Goal: Task Accomplishment & Management: Manage account settings

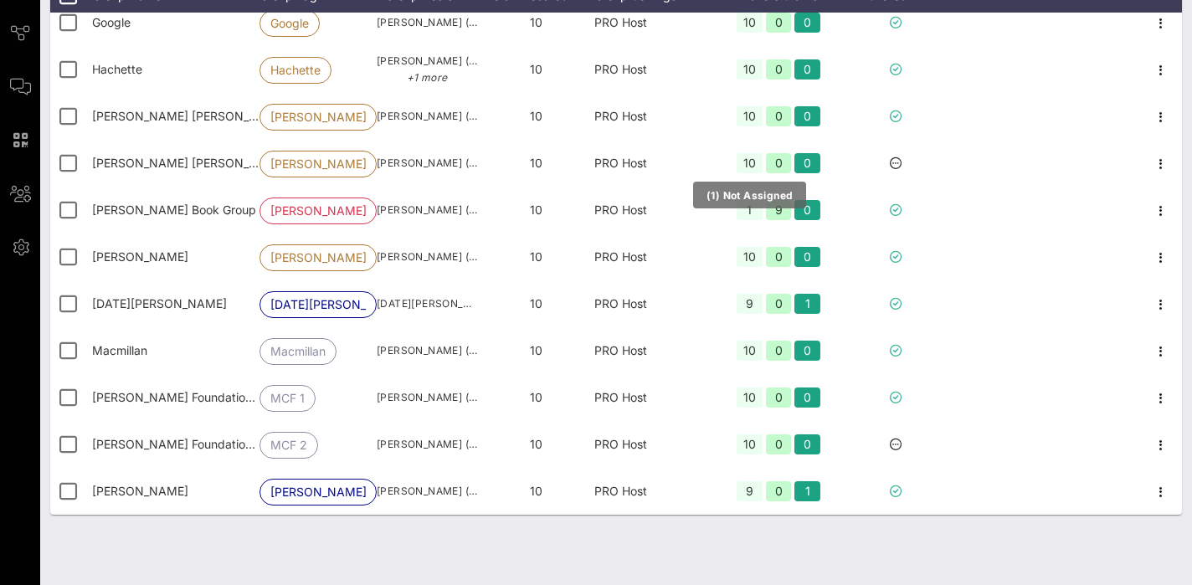
scroll to position [571, 0]
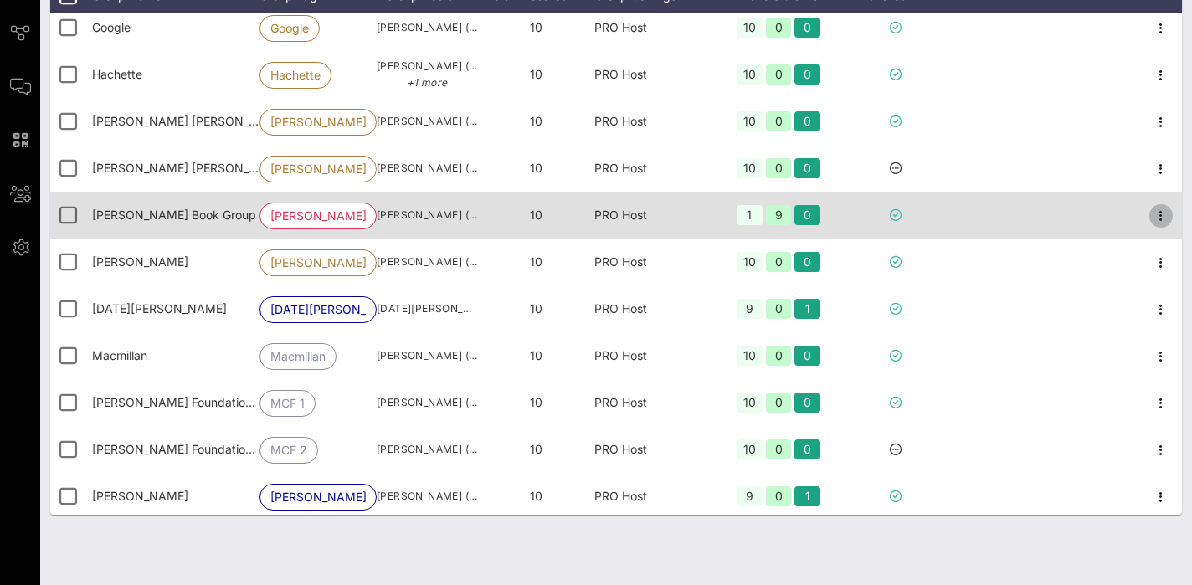
click at [1150, 213] on icon "button" at bounding box center [1161, 216] width 20 height 20
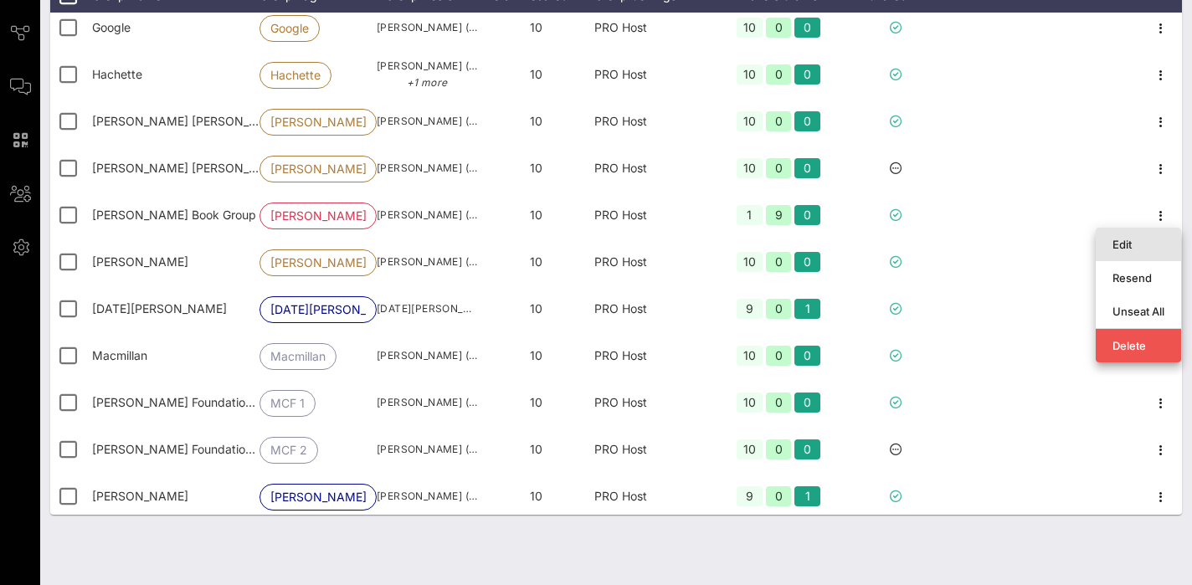
click at [1133, 244] on div "Edit" at bounding box center [1138, 244] width 52 height 13
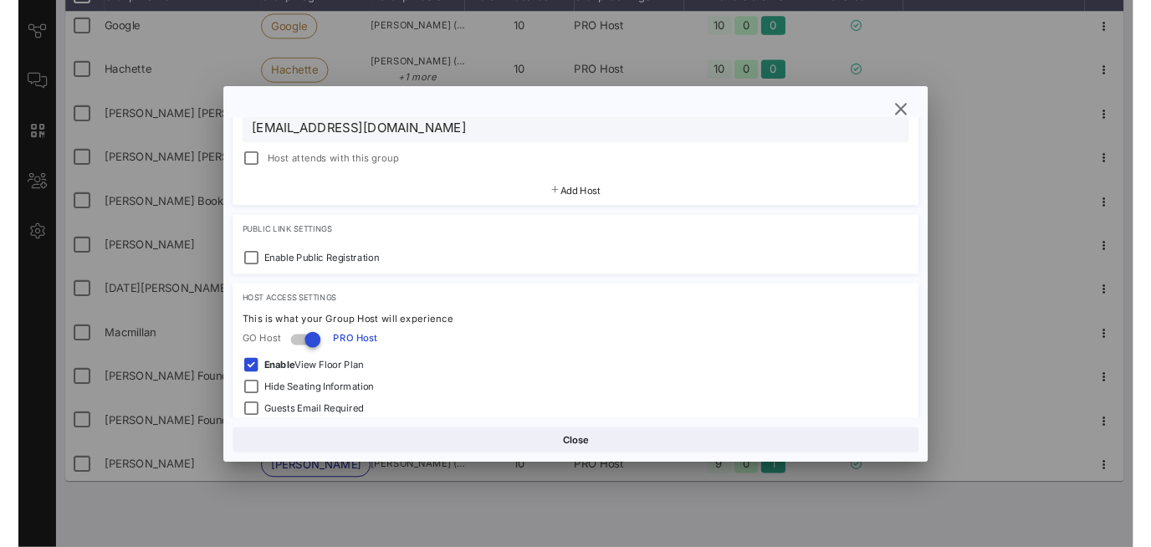
scroll to position [428, 0]
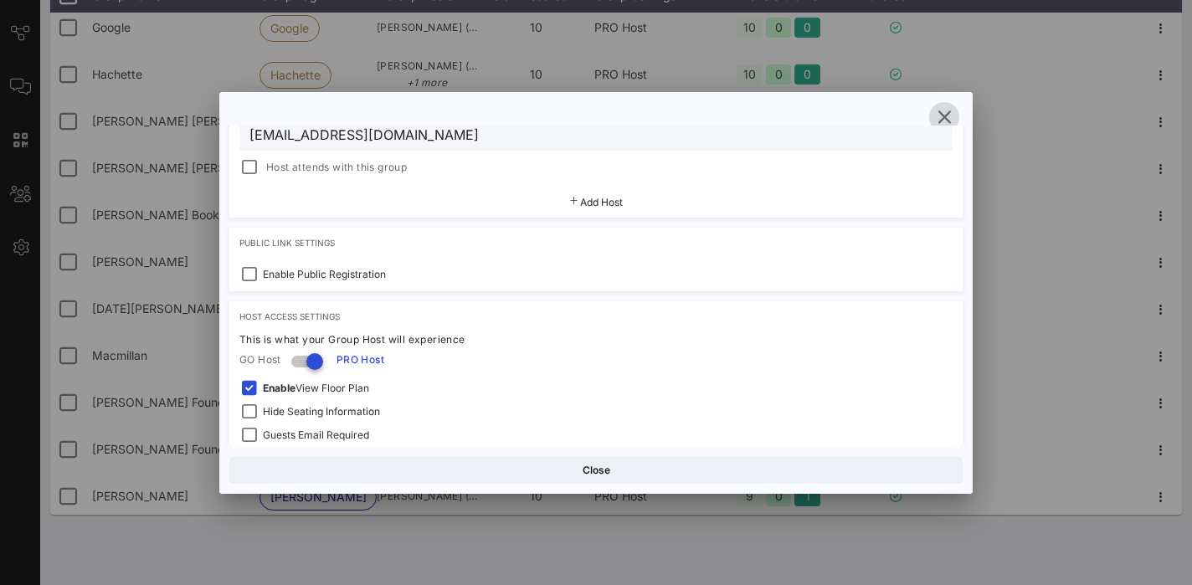
click at [945, 117] on icon "button" at bounding box center [944, 117] width 20 height 20
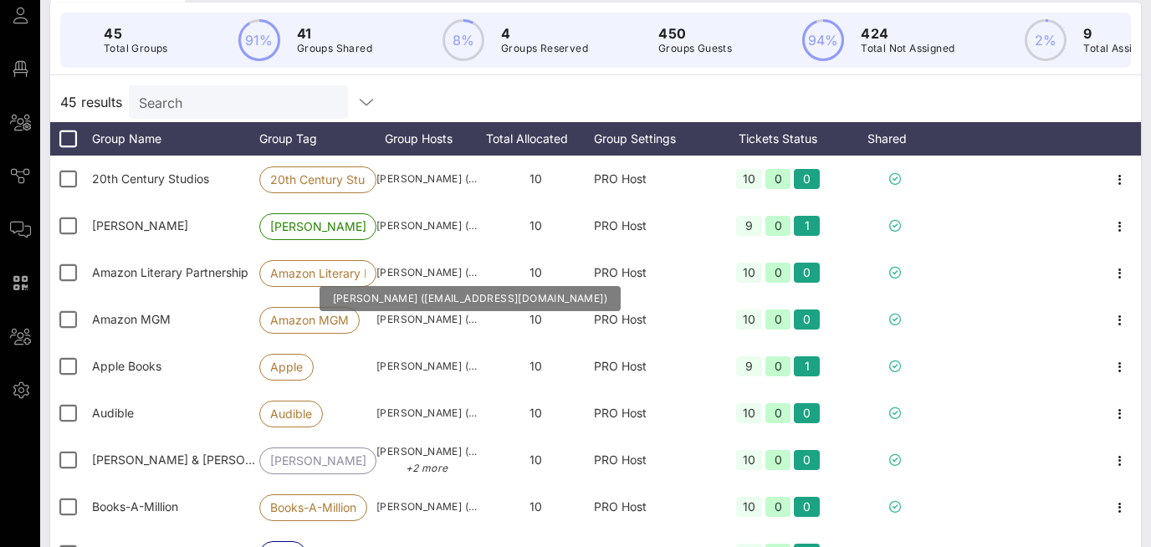
scroll to position [0, 0]
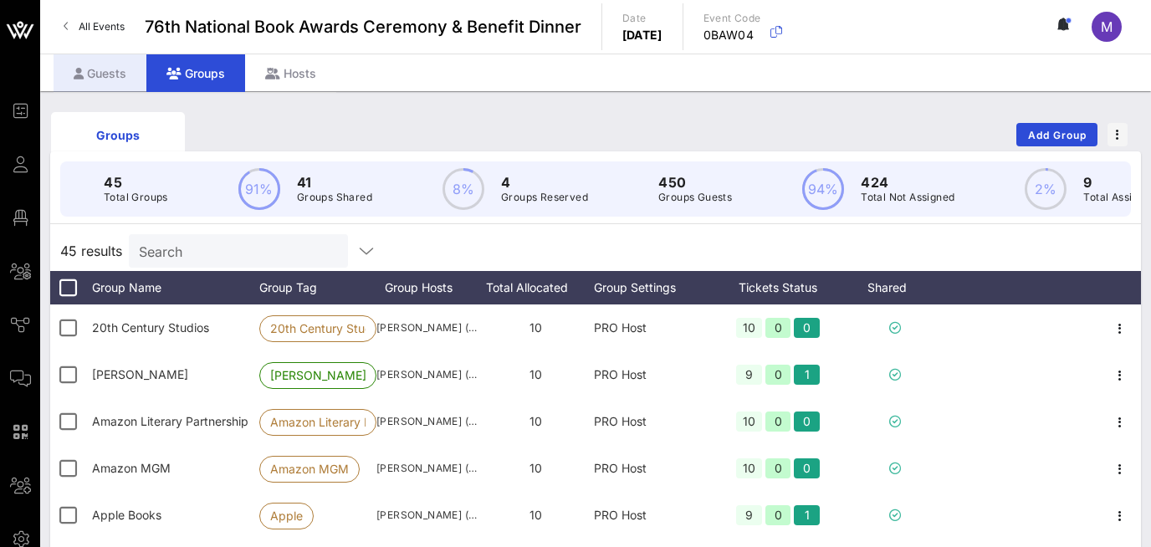
click at [116, 72] on div "Guests" at bounding box center [100, 73] width 93 height 38
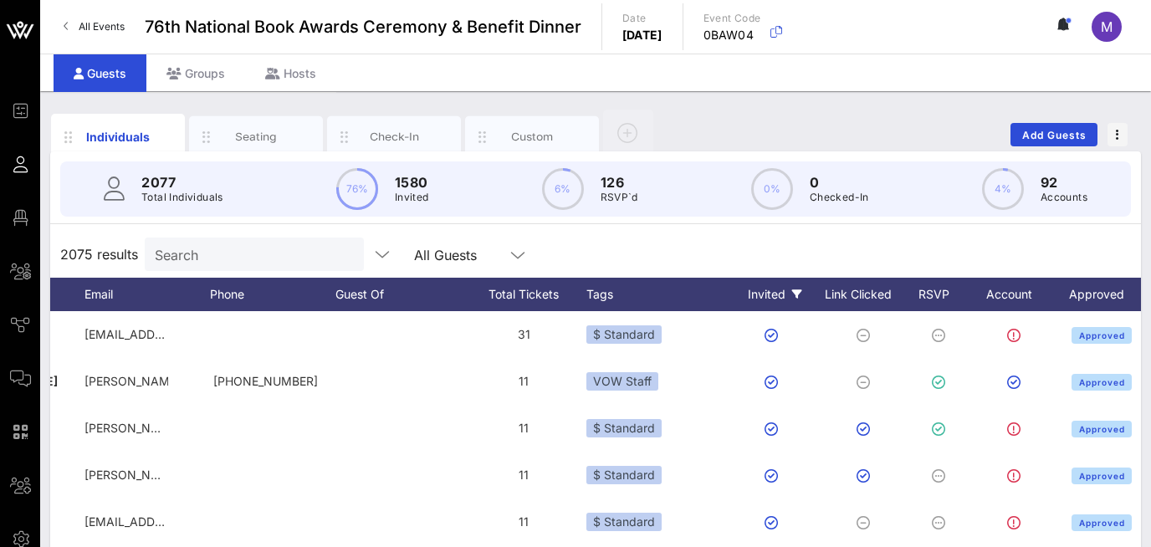
scroll to position [0, 430]
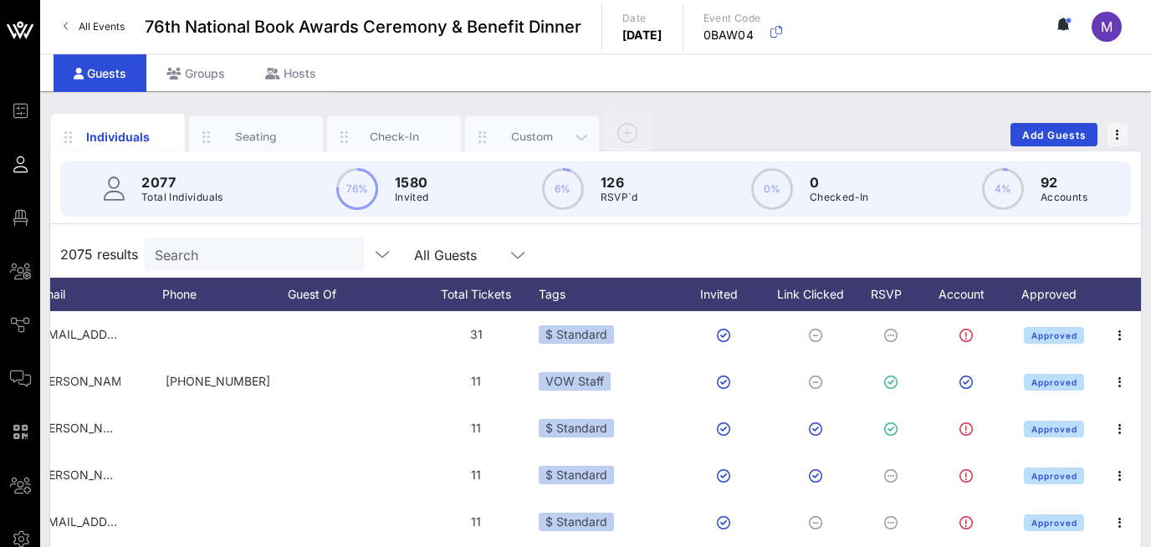
click at [538, 126] on div "Custom" at bounding box center [532, 137] width 134 height 42
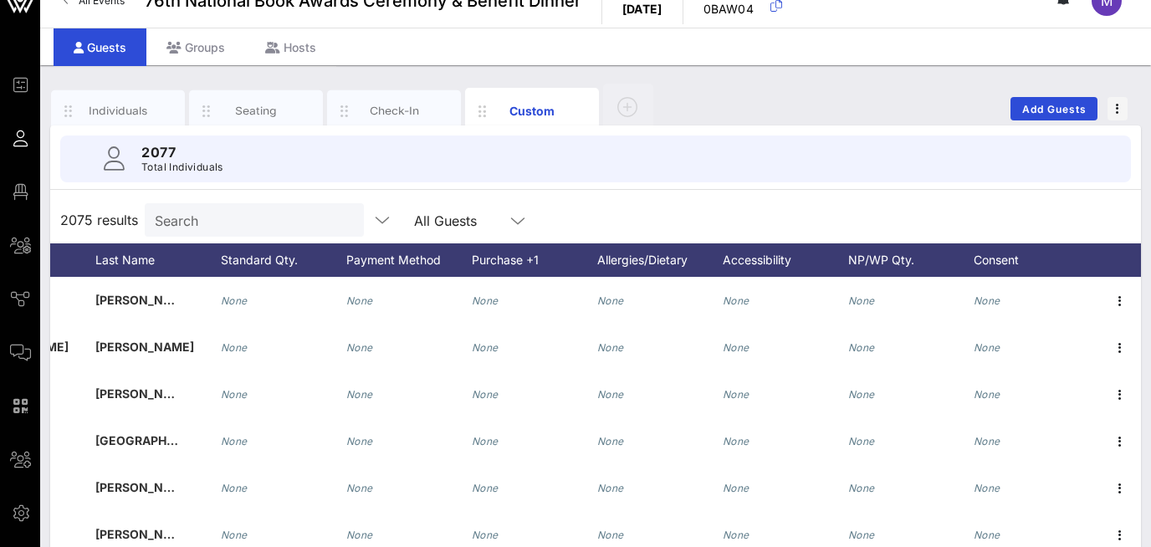
scroll to position [0, 0]
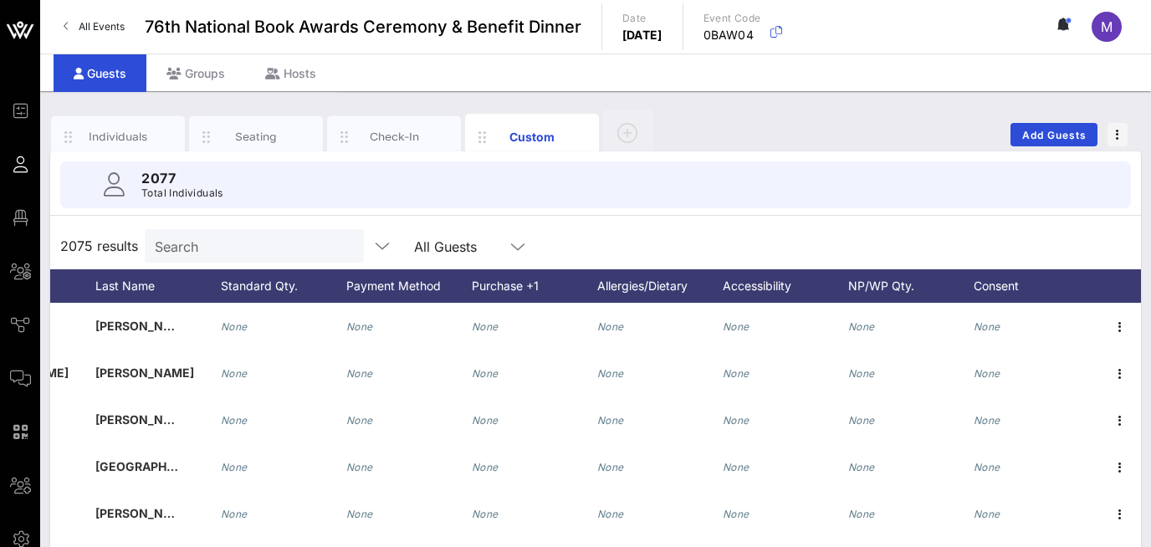
click at [510, 248] on icon at bounding box center [517, 247] width 15 height 20
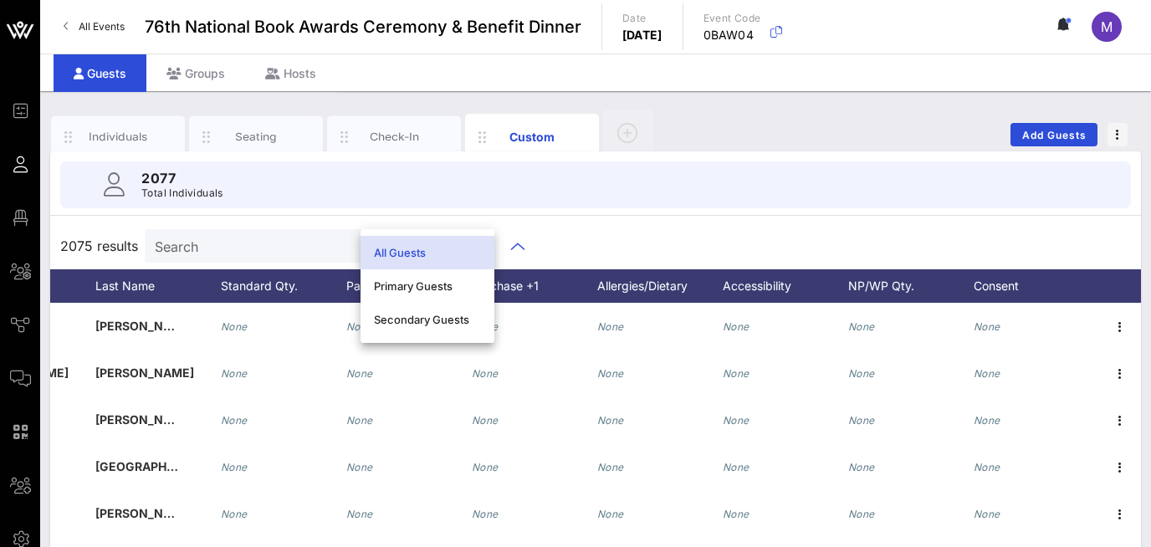
click at [555, 235] on div "2075 results Search All Guests" at bounding box center [595, 246] width 1091 height 47
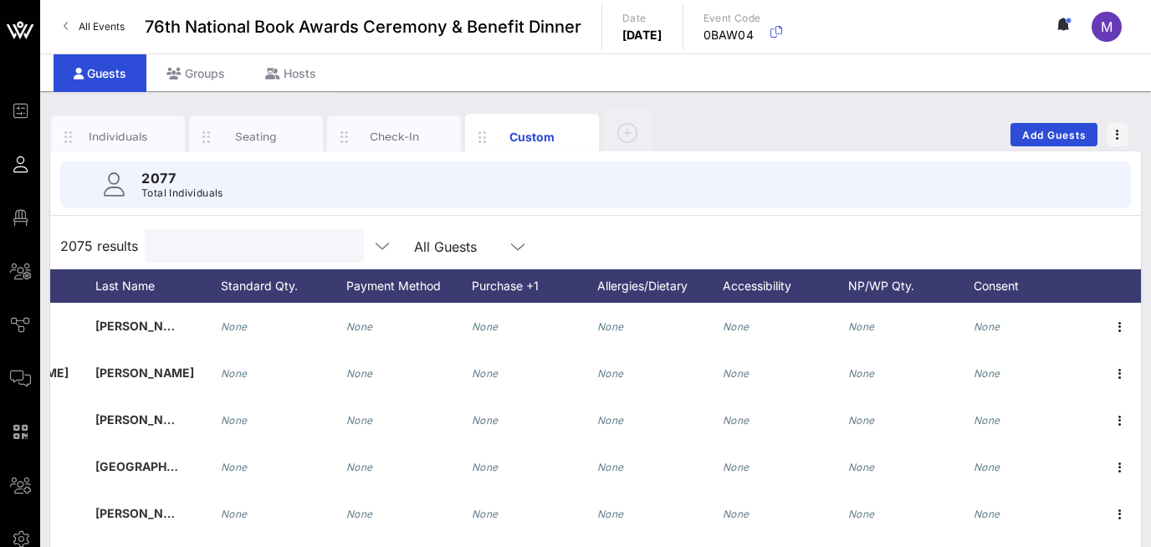
click at [274, 241] on input "text" at bounding box center [253, 246] width 196 height 22
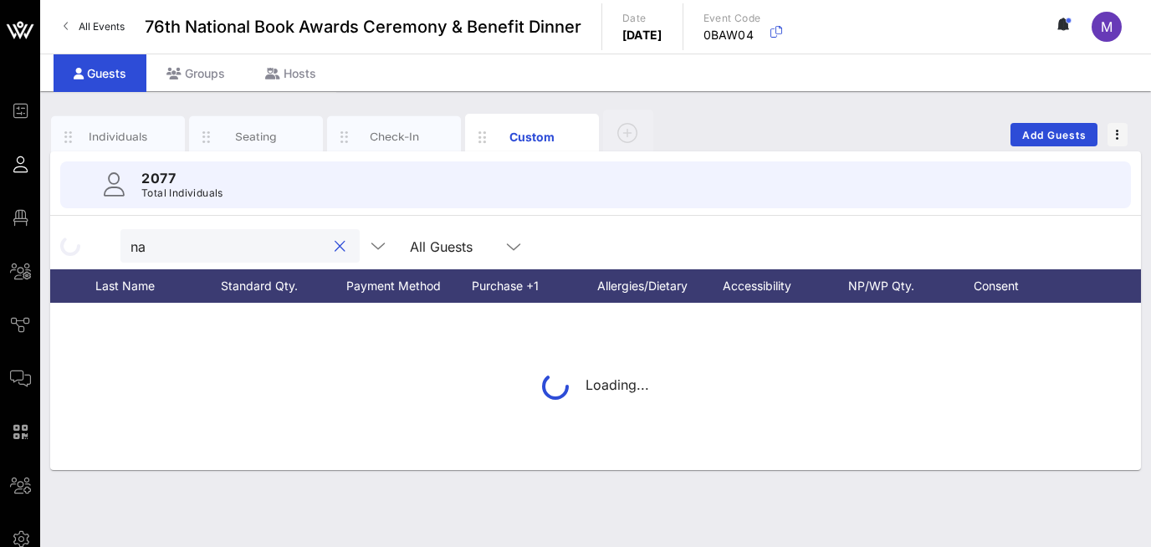
type input "n"
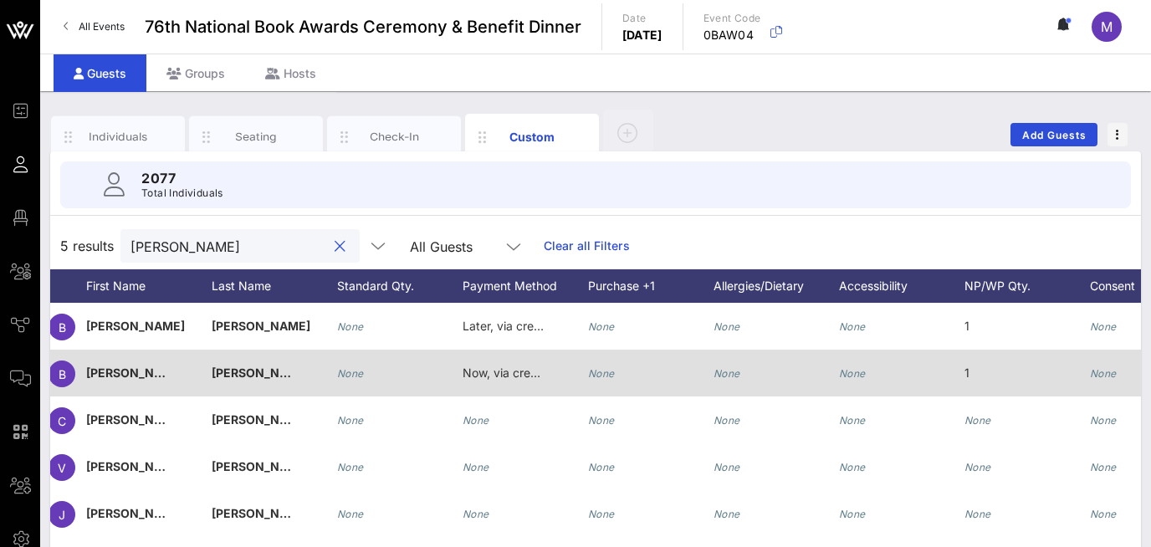
scroll to position [0, 115]
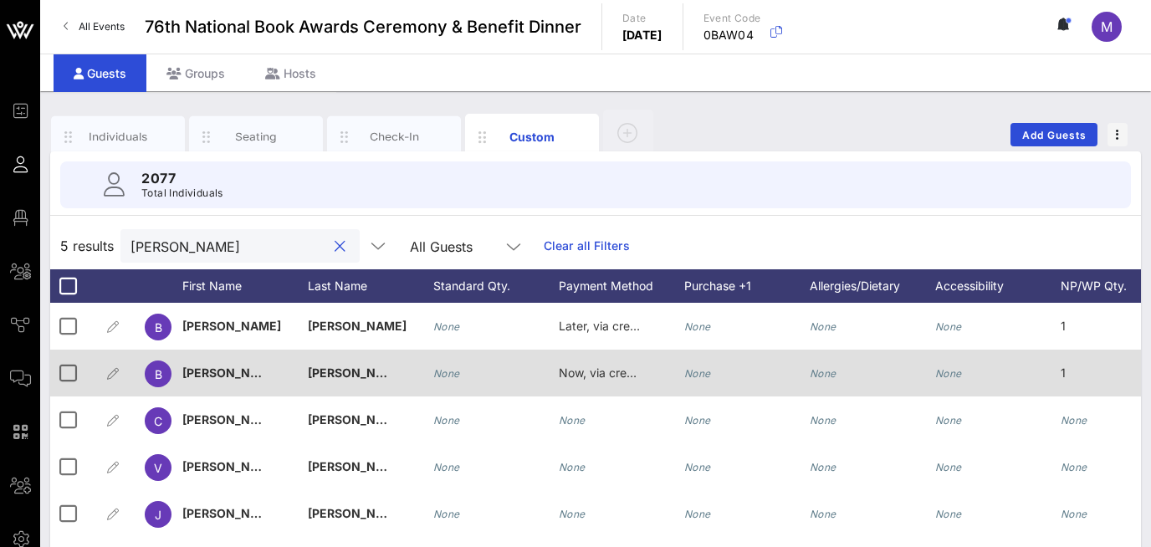
type input "[PERSON_NAME]"
click at [276, 379] on div "[PERSON_NAME]" at bounding box center [245, 383] width 126 height 66
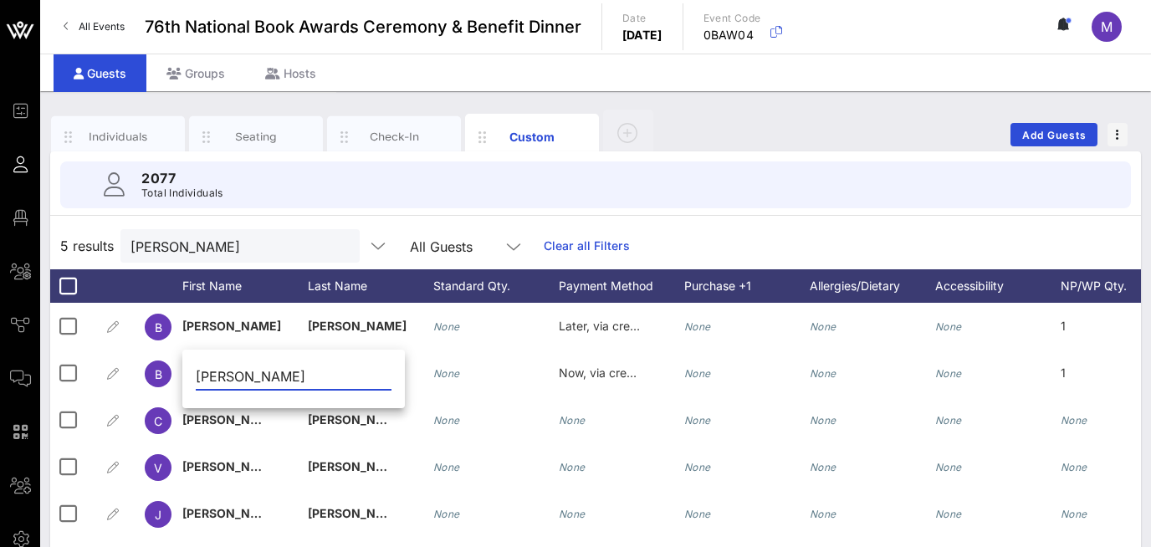
click at [305, 158] on div "2077 Total Individuals" at bounding box center [595, 184] width 1111 height 67
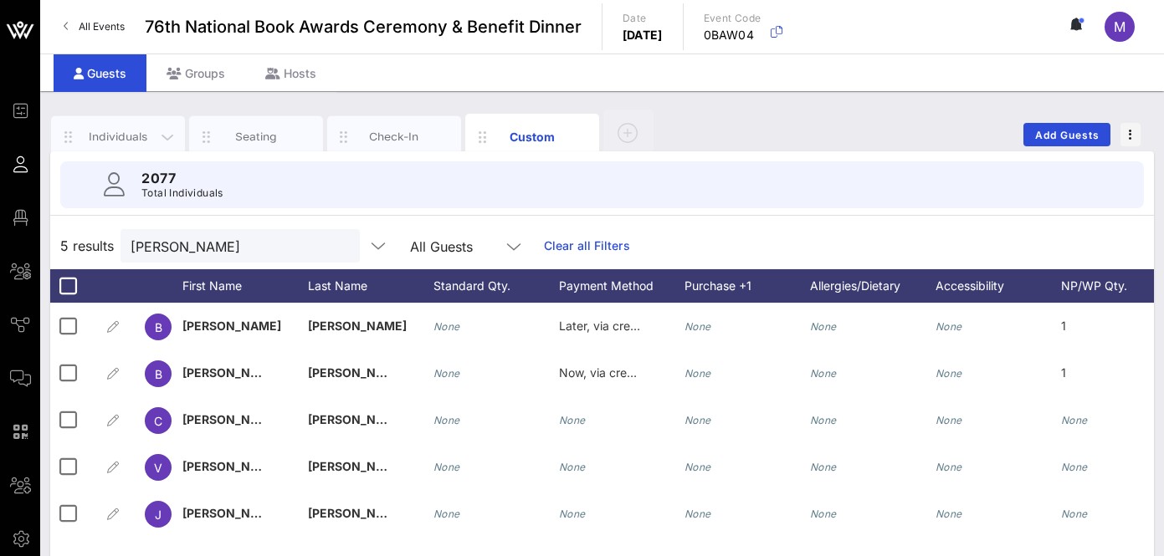
click at [141, 129] on div "Individuals" at bounding box center [118, 137] width 74 height 16
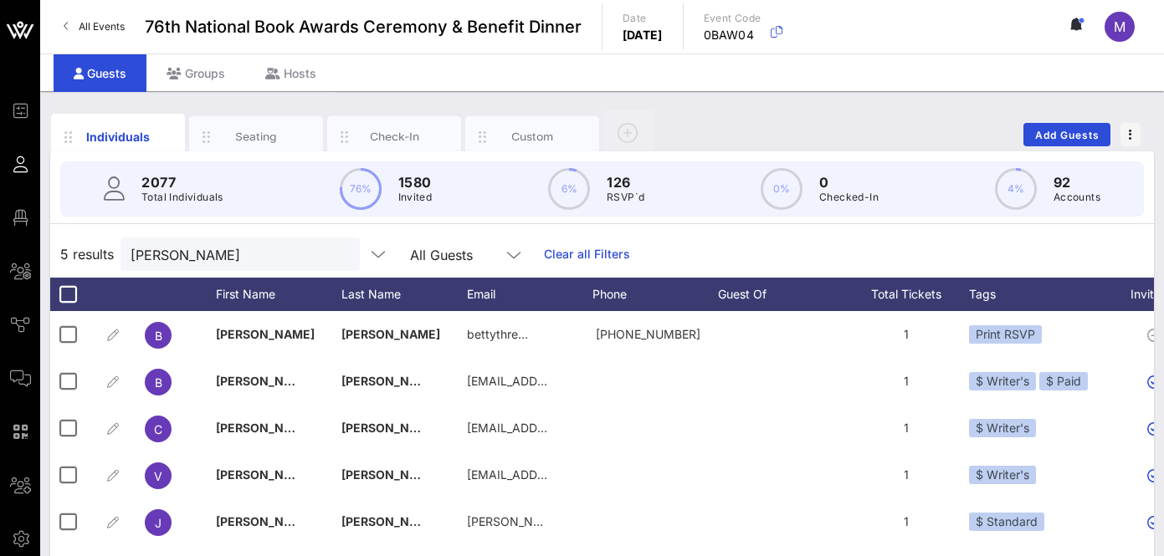
click at [617, 184] on p "126" at bounding box center [626, 182] width 38 height 20
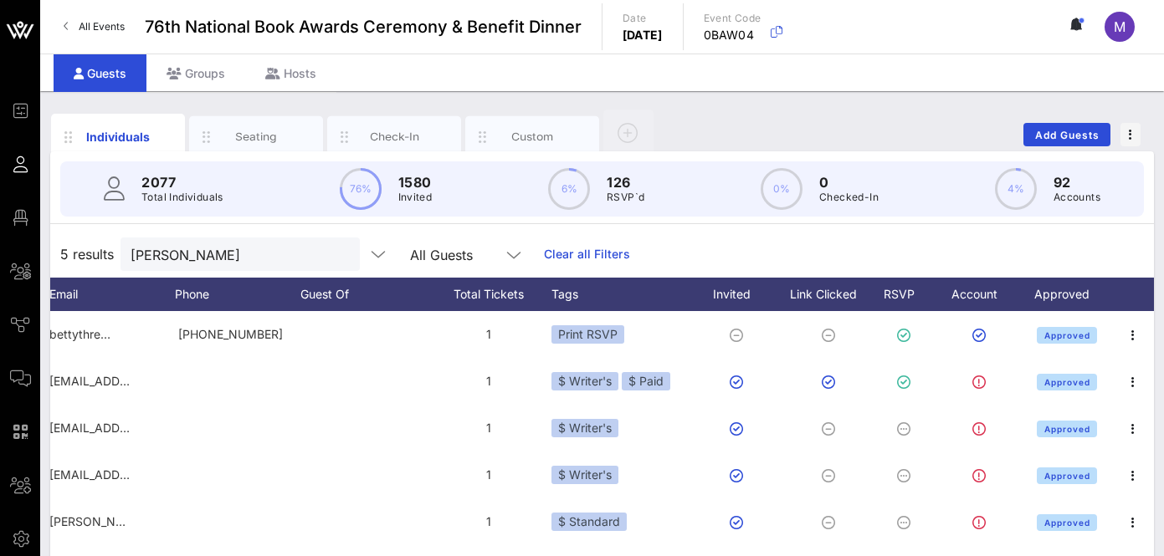
click at [548, 249] on link "Clear all Filters" at bounding box center [587, 254] width 86 height 18
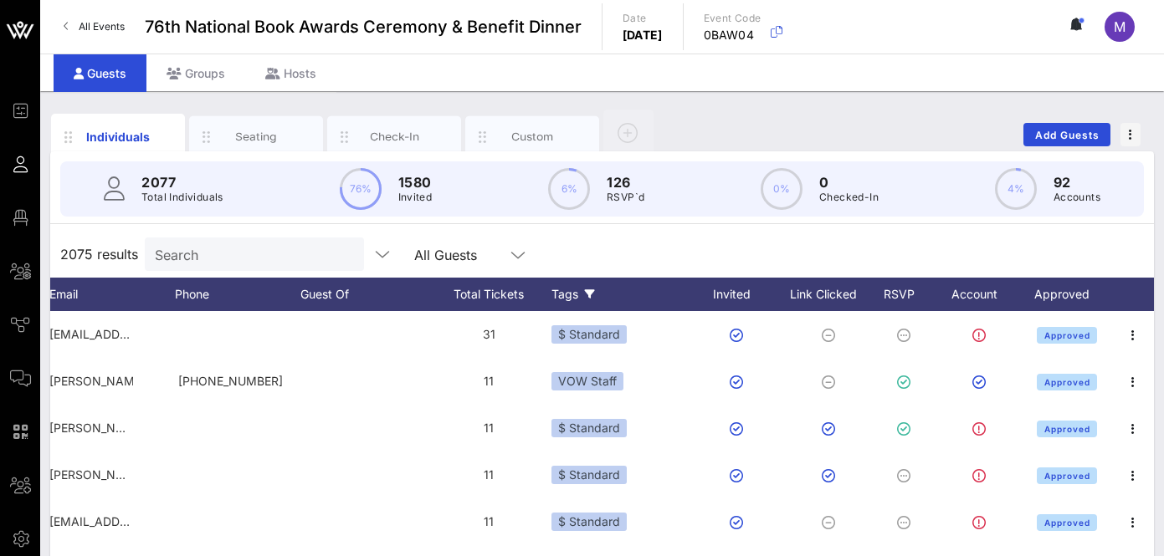
click at [586, 293] on icon at bounding box center [590, 295] width 10 height 10
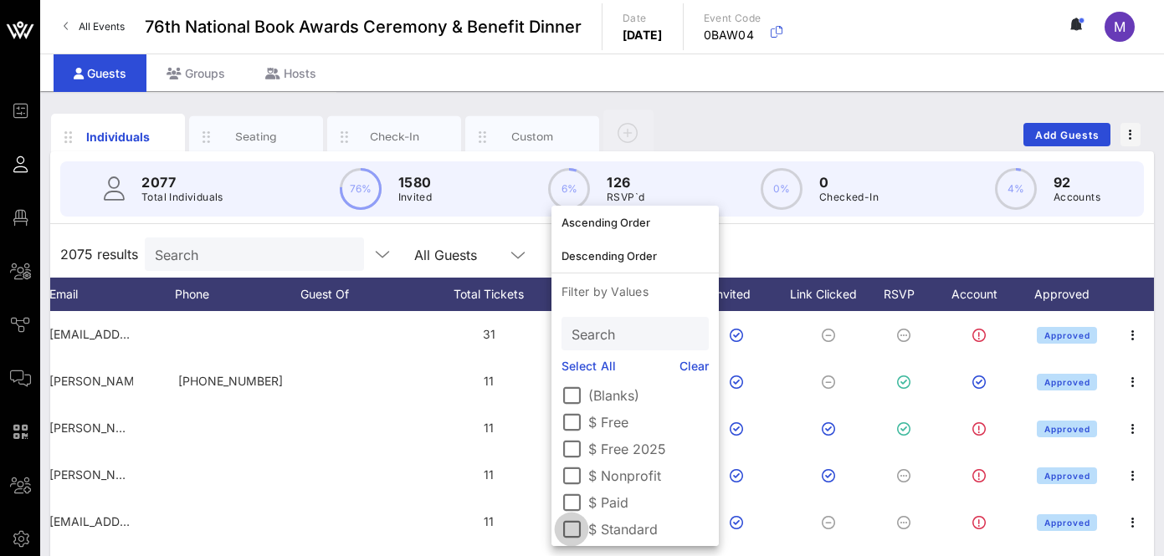
click at [576, 532] on div at bounding box center [571, 529] width 28 height 28
click at [770, 242] on div "368 results Search All Guests Tags Clear all Filters" at bounding box center [602, 254] width 1104 height 47
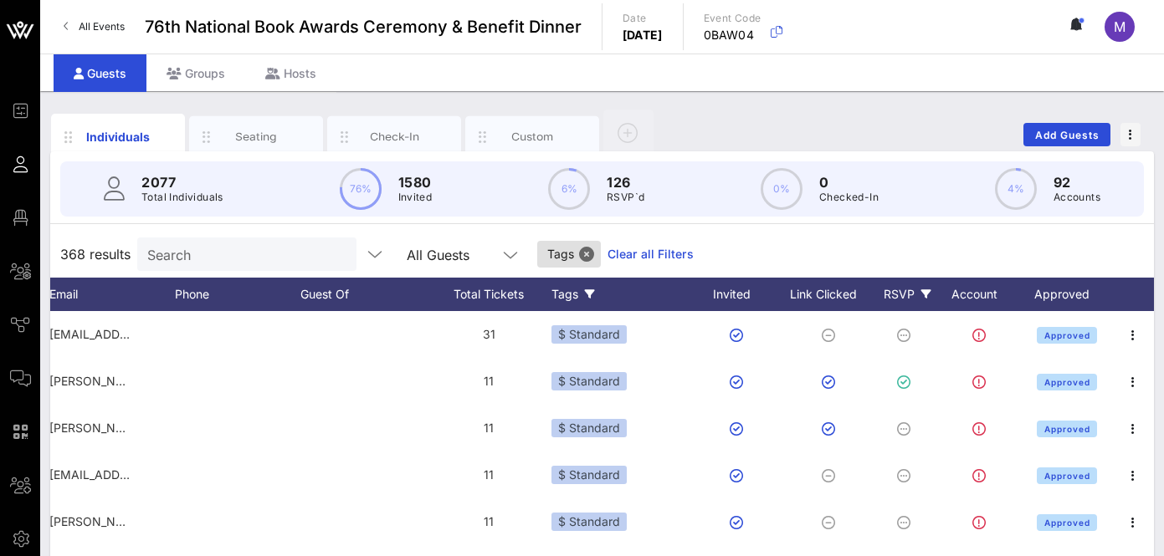
click at [926, 290] on icon at bounding box center [926, 295] width 10 height 10
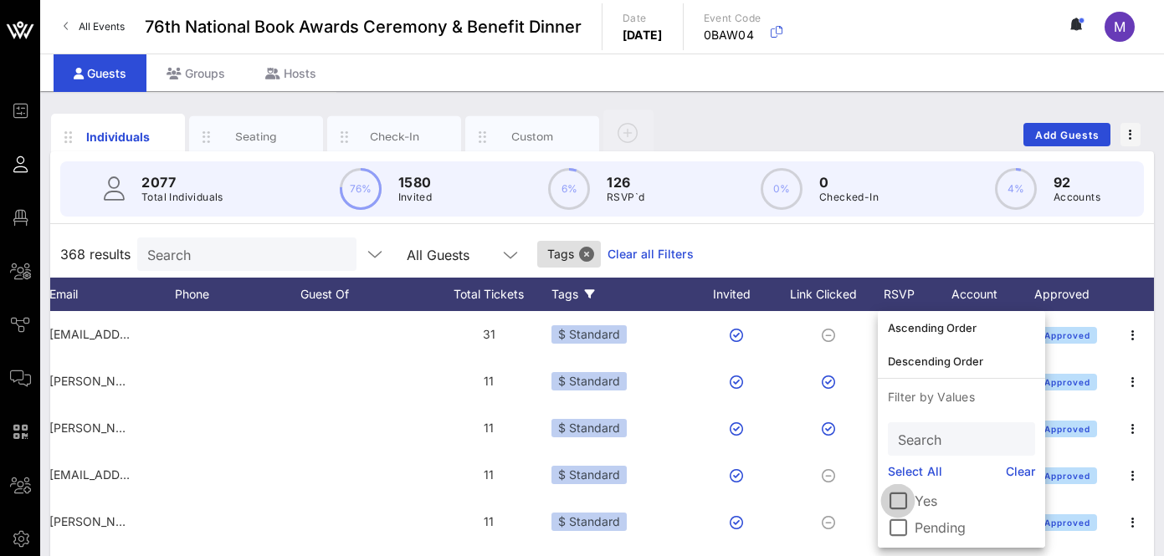
click at [903, 500] on div at bounding box center [898, 501] width 28 height 28
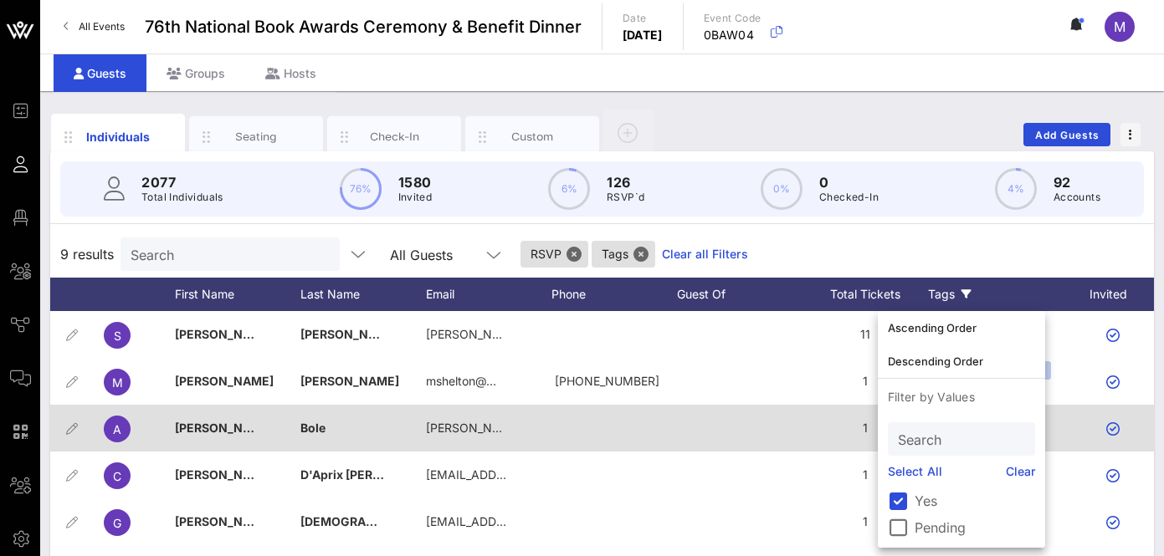
scroll to position [0, 8]
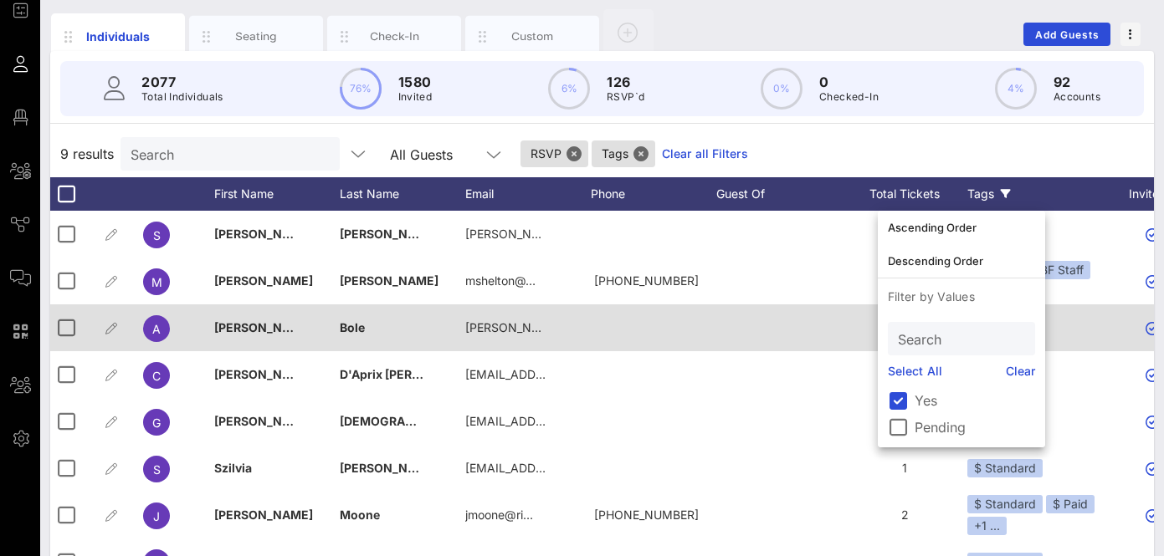
click at [767, 331] on div at bounding box center [779, 328] width 126 height 47
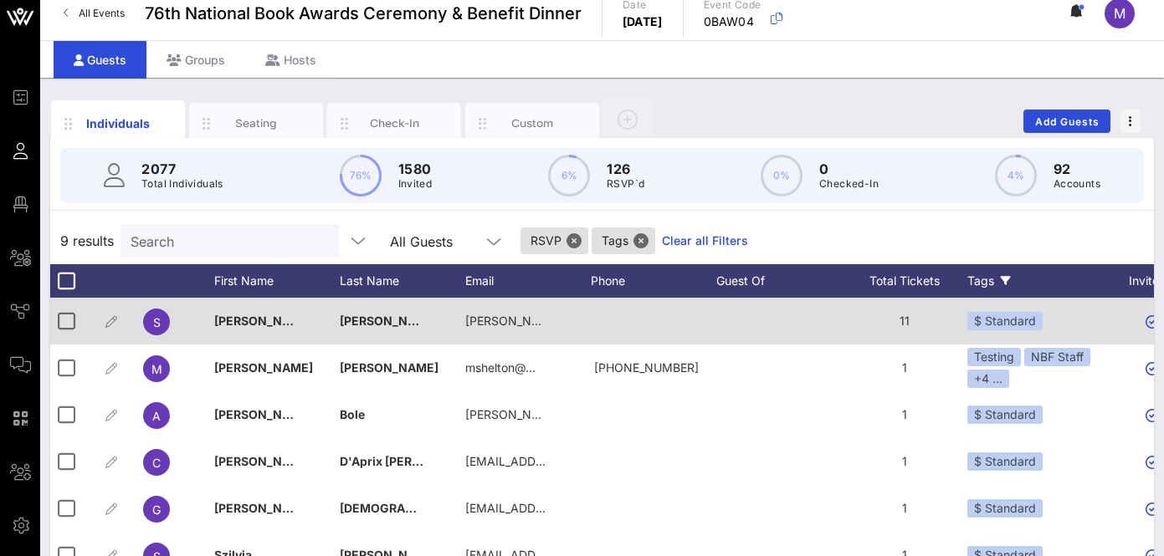
scroll to position [8, 0]
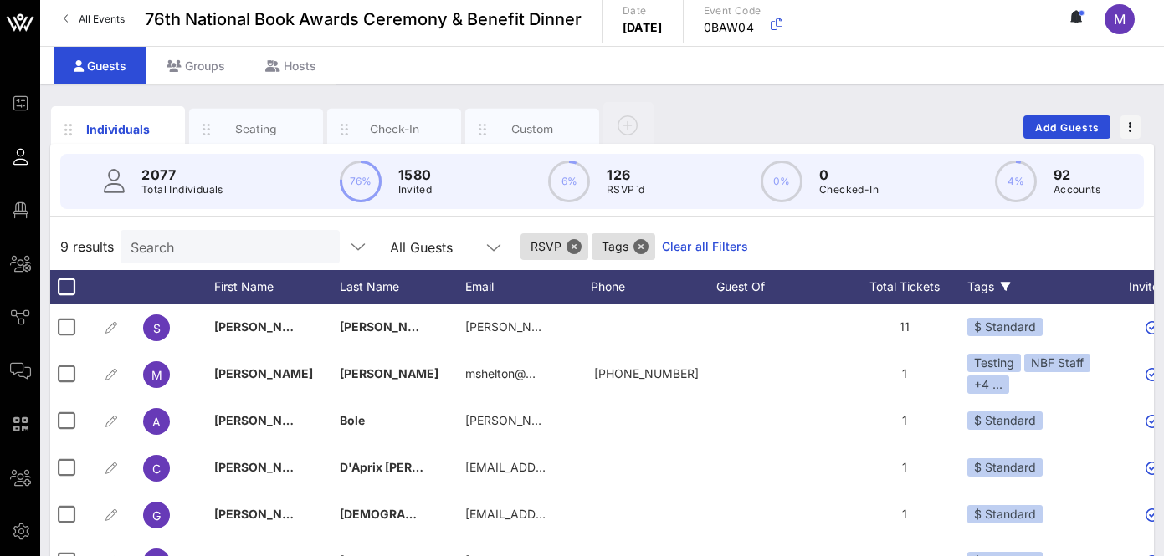
click at [245, 246] on input "Search" at bounding box center [229, 247] width 196 height 22
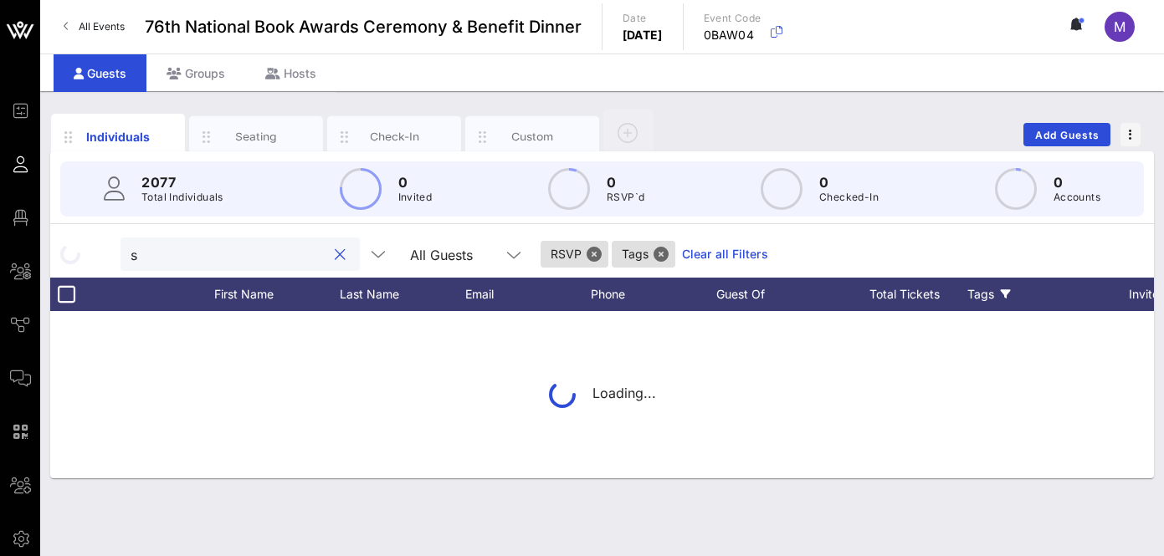
scroll to position [0, 0]
type input "s"
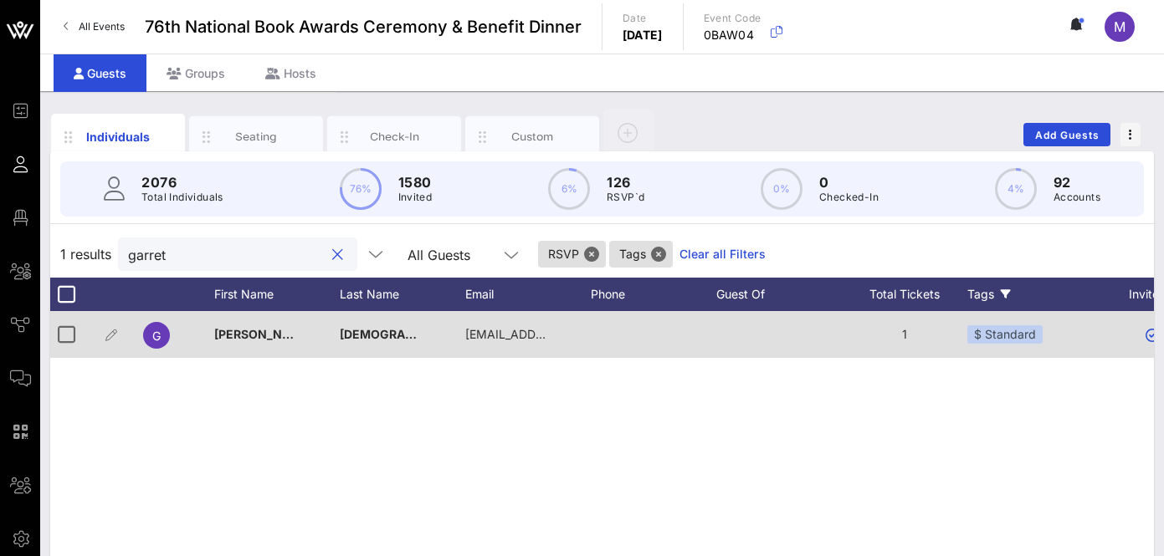
type input "garret"
click at [246, 336] on span "[PERSON_NAME]" at bounding box center [263, 334] width 99 height 14
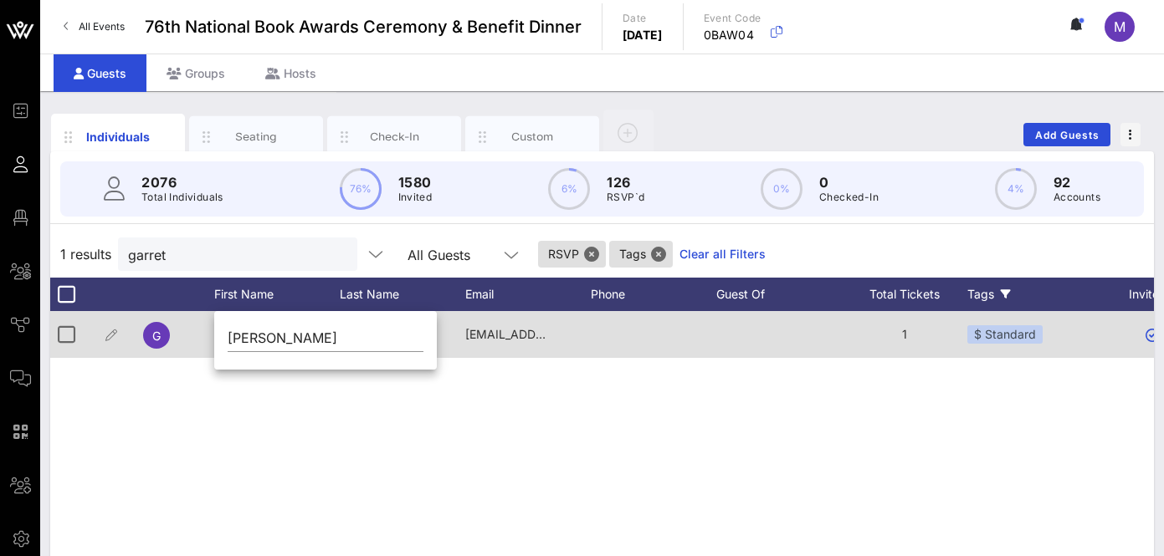
click at [186, 343] on div at bounding box center [197, 334] width 33 height 47
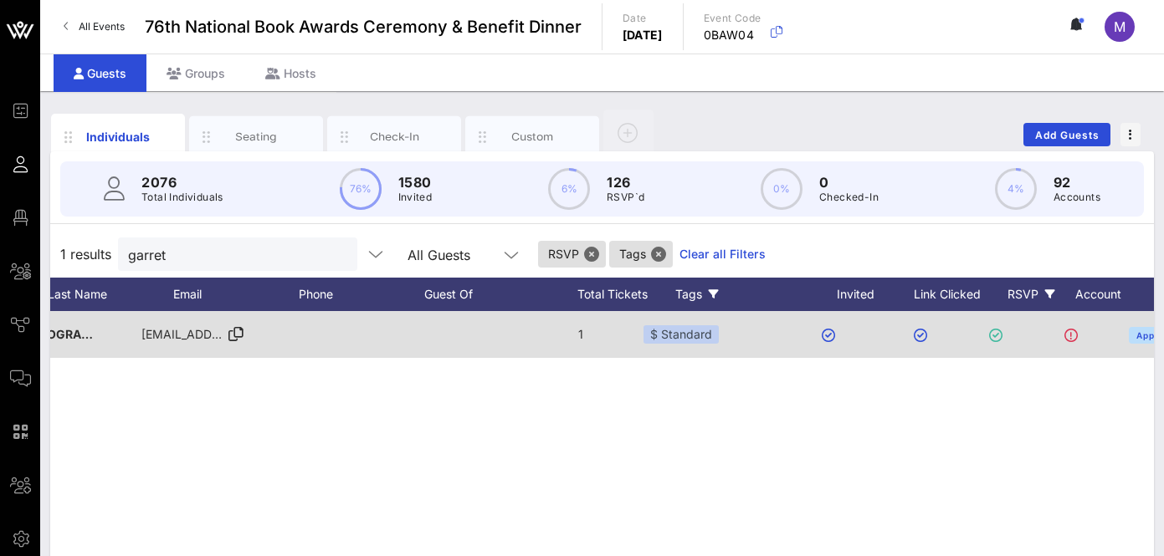
scroll to position [0, 326]
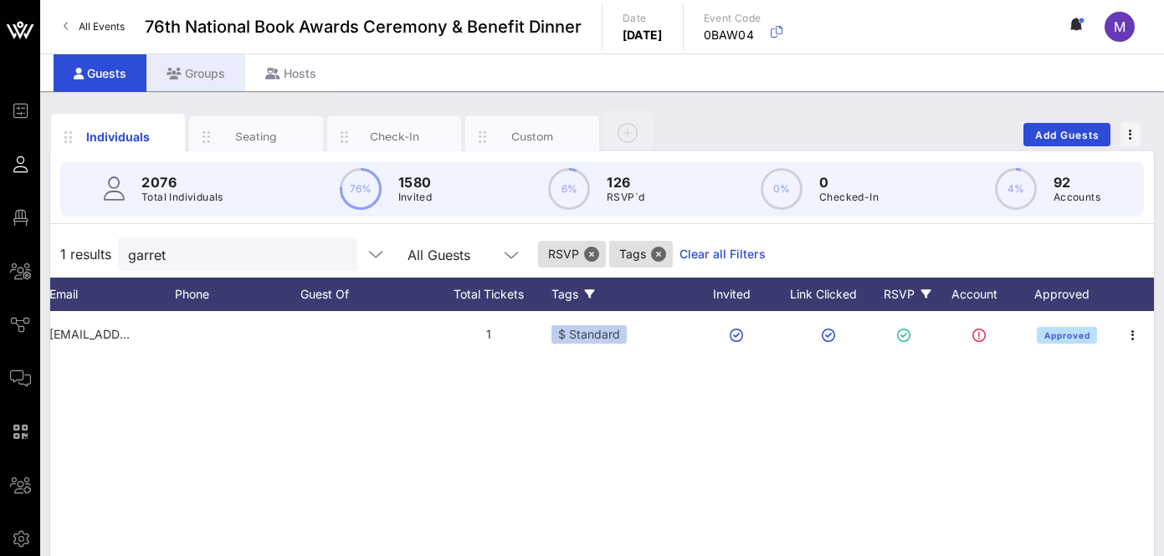
click at [203, 82] on div "Groups" at bounding box center [195, 73] width 99 height 38
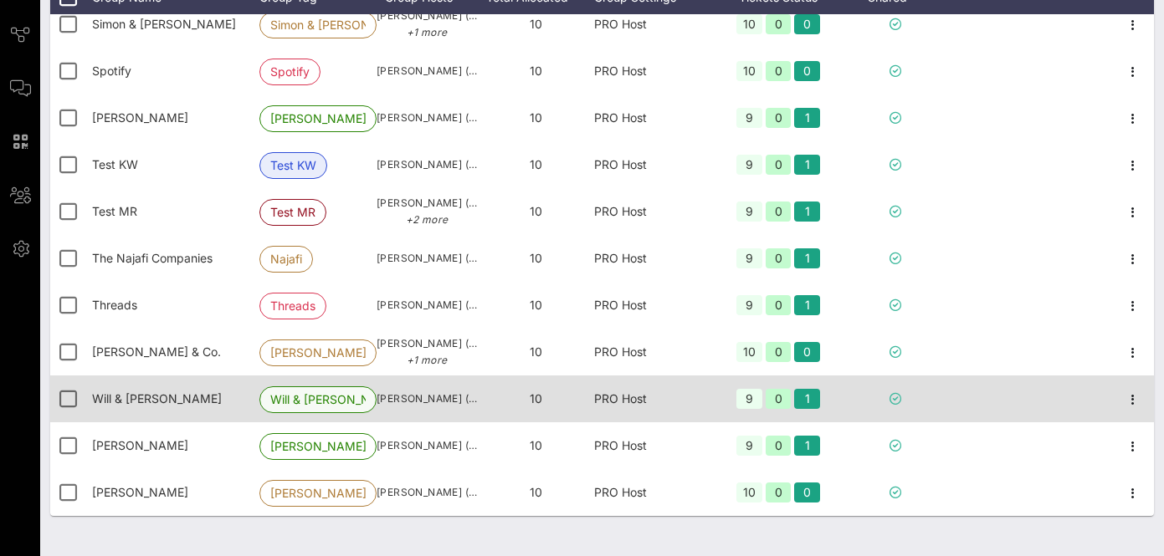
scroll to position [298, 0]
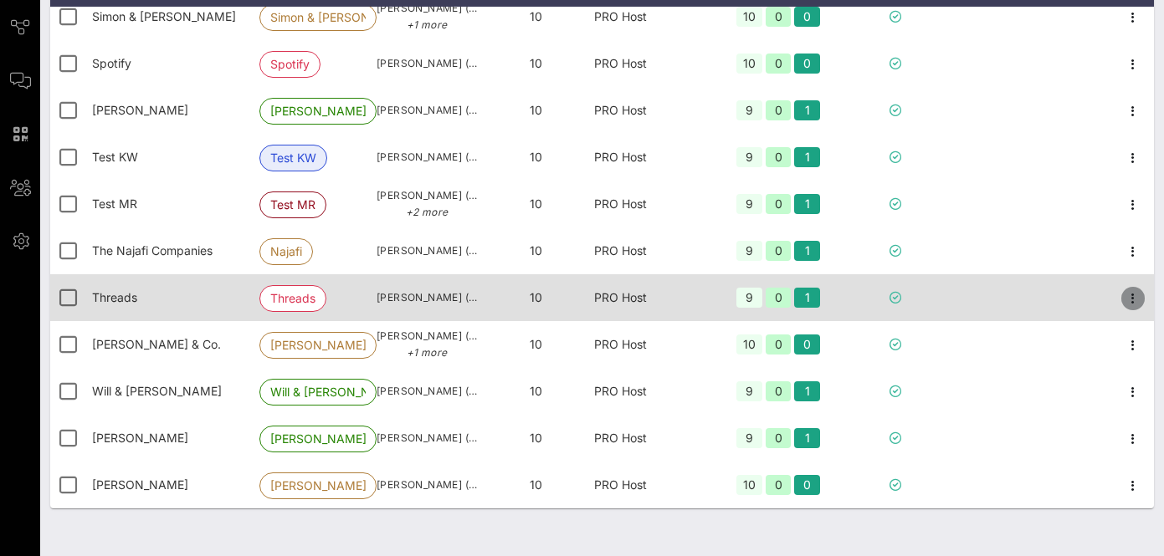
click at [1136, 295] on icon "button" at bounding box center [1133, 299] width 20 height 20
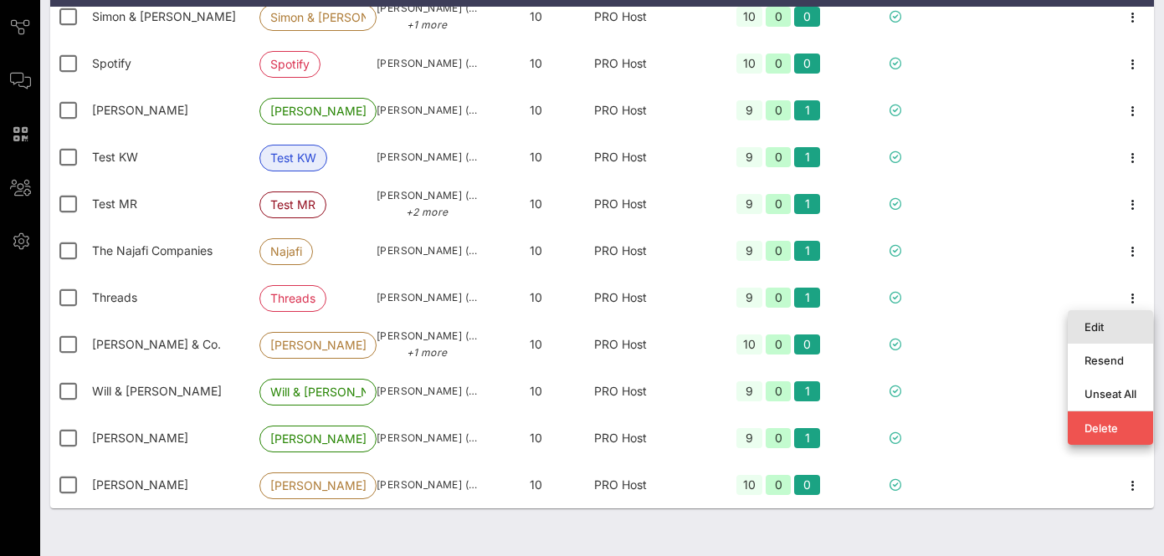
click at [1091, 330] on div "Edit" at bounding box center [1111, 327] width 52 height 13
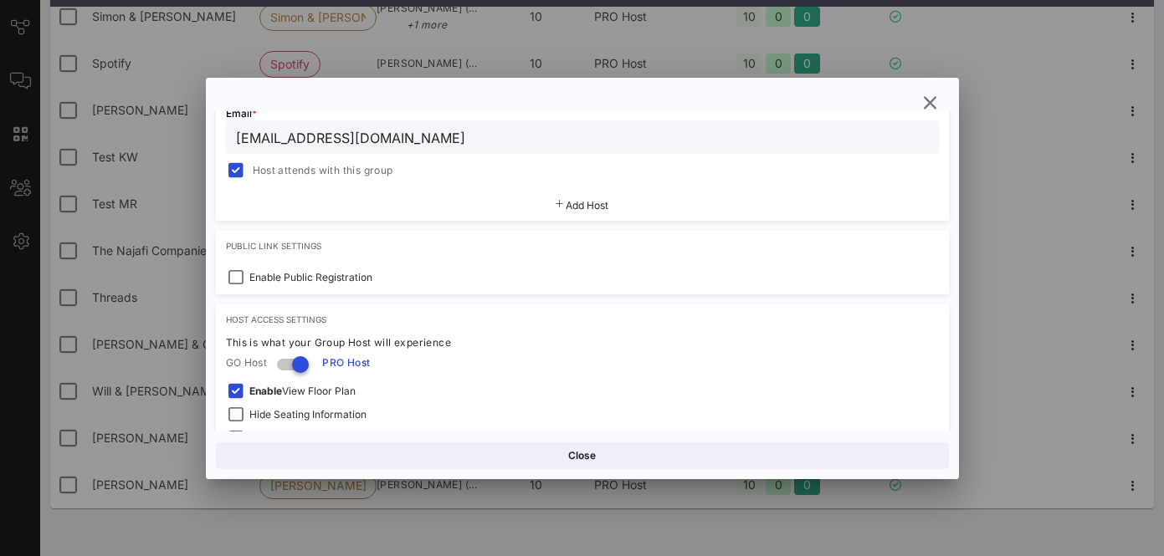
scroll to position [386, 0]
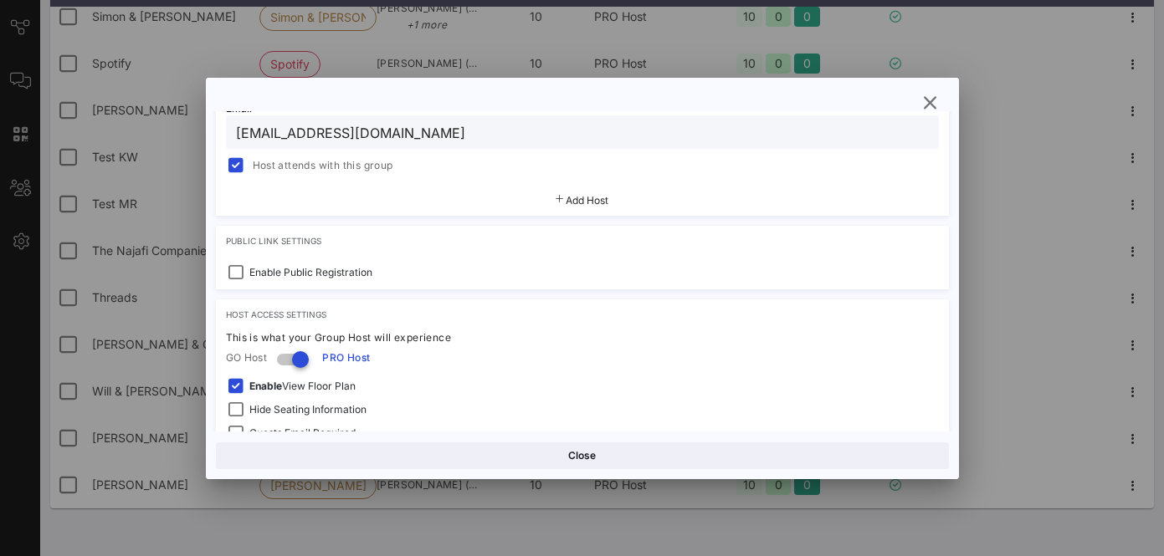
click at [998, 152] on div at bounding box center [582, 278] width 1164 height 556
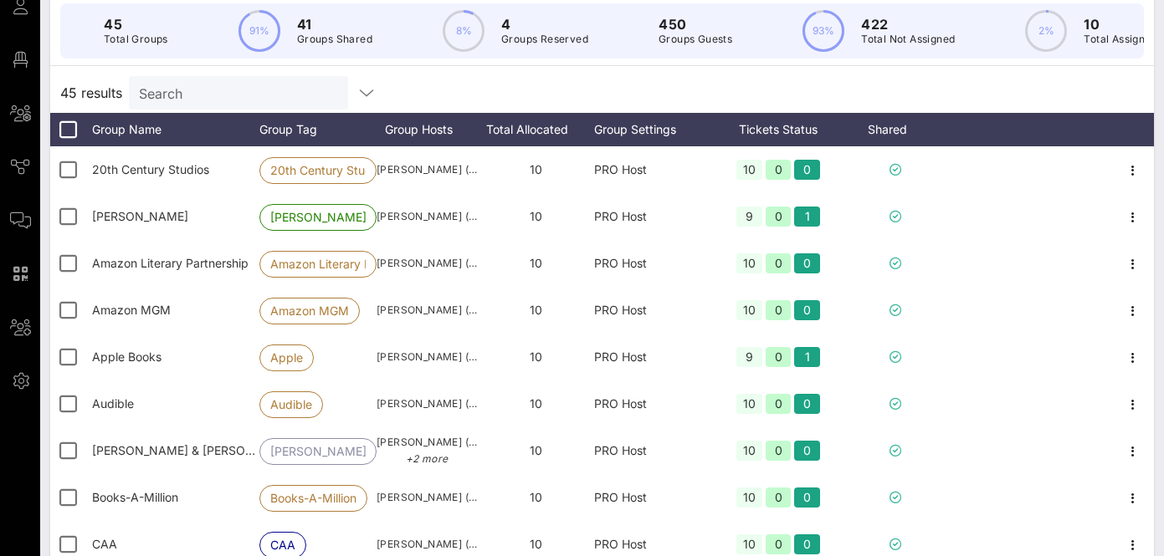
scroll to position [0, 0]
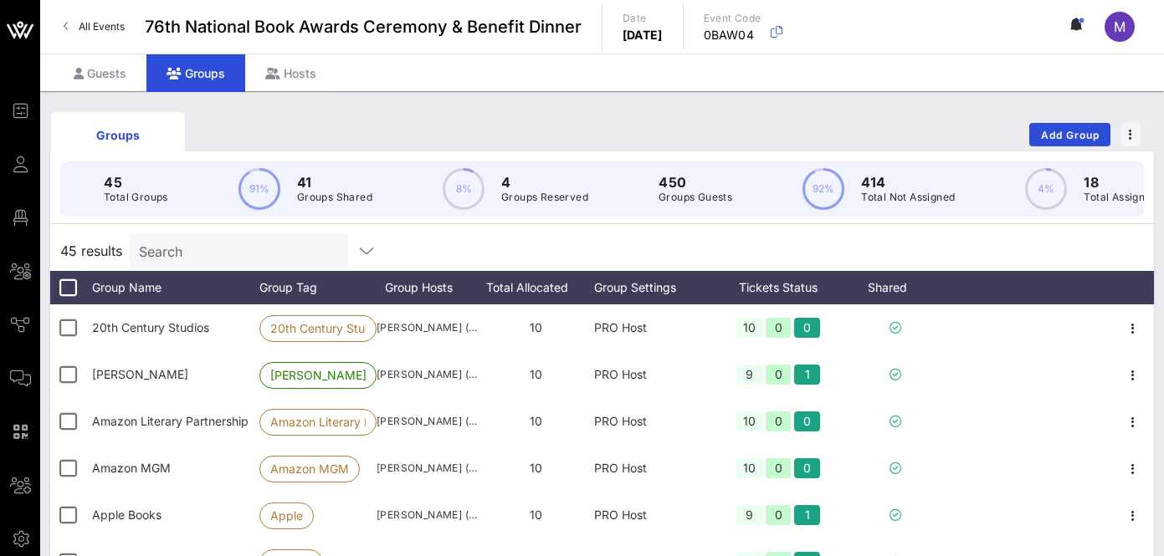
click at [203, 249] on input "Search" at bounding box center [237, 251] width 196 height 22
click at [109, 74] on div "Guests" at bounding box center [100, 73] width 93 height 38
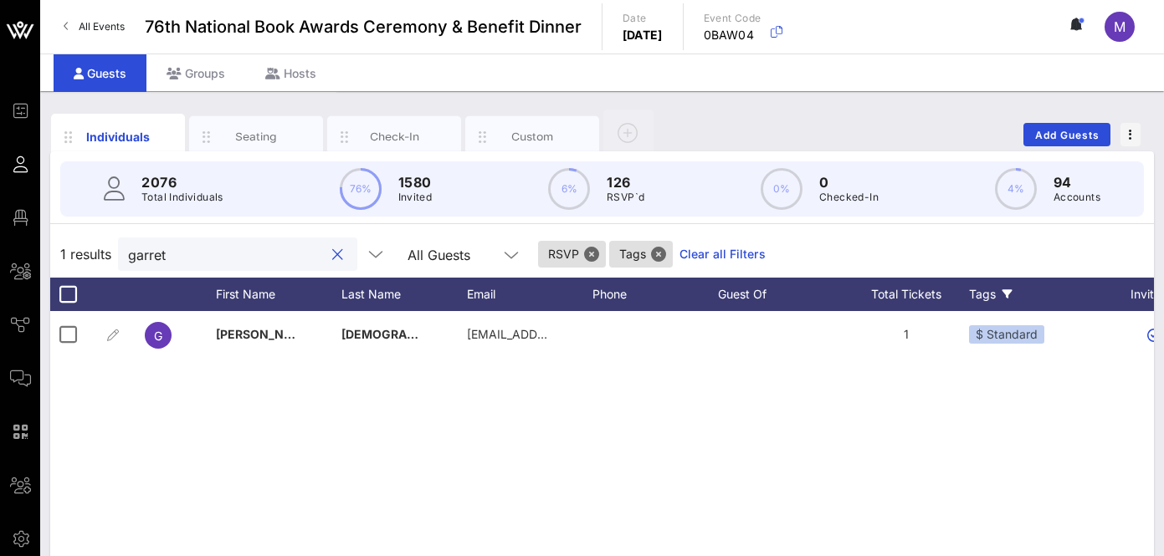
click at [176, 250] on input "garret" at bounding box center [226, 255] width 196 height 22
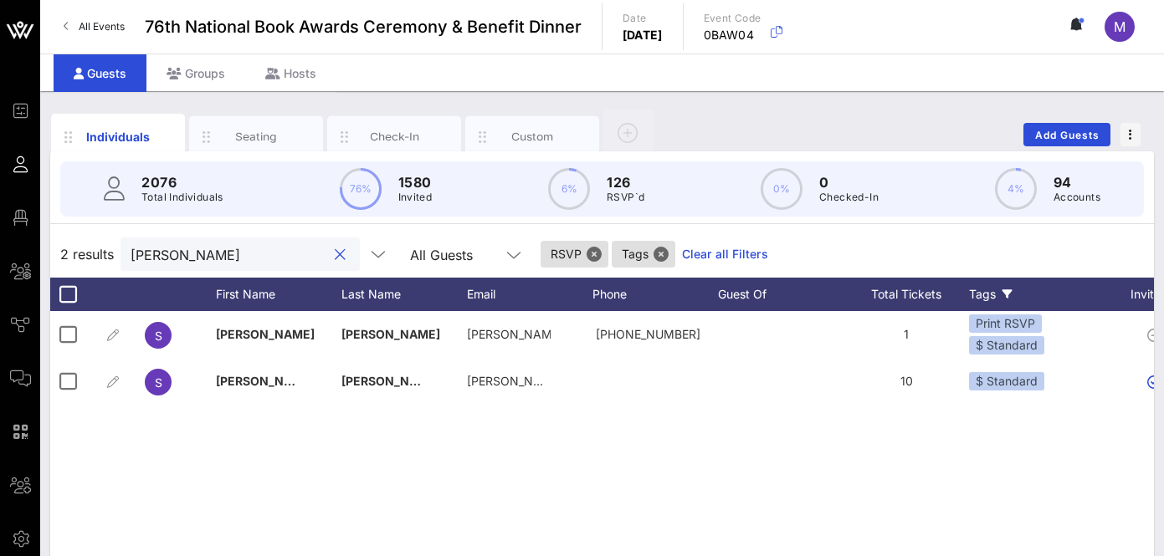
type input "[PERSON_NAME]"
click at [279, 138] on div "Seating" at bounding box center [256, 137] width 74 height 16
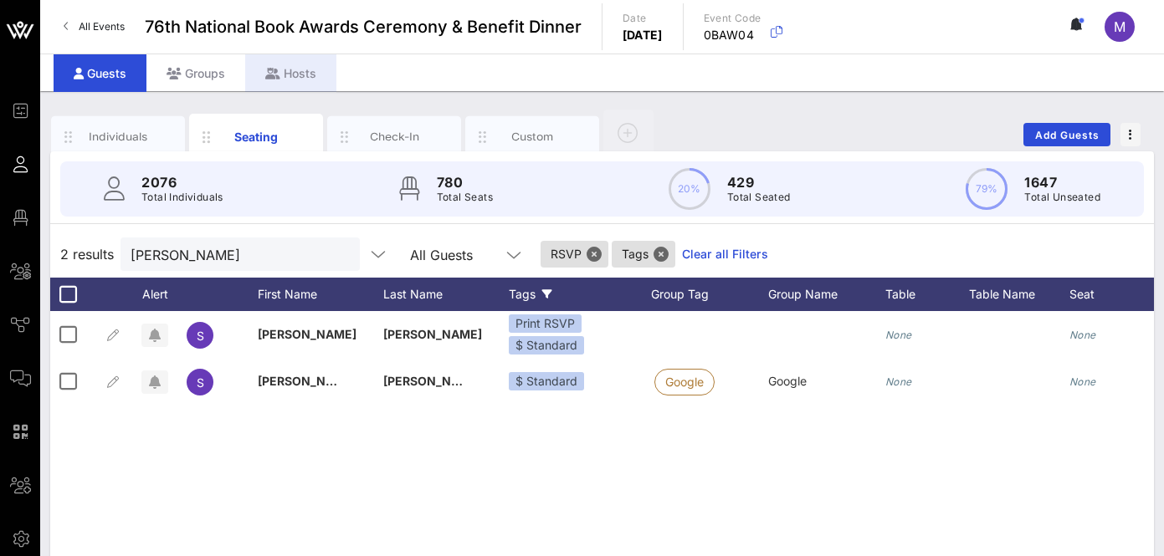
click at [303, 72] on div "Hosts" at bounding box center [290, 73] width 91 height 38
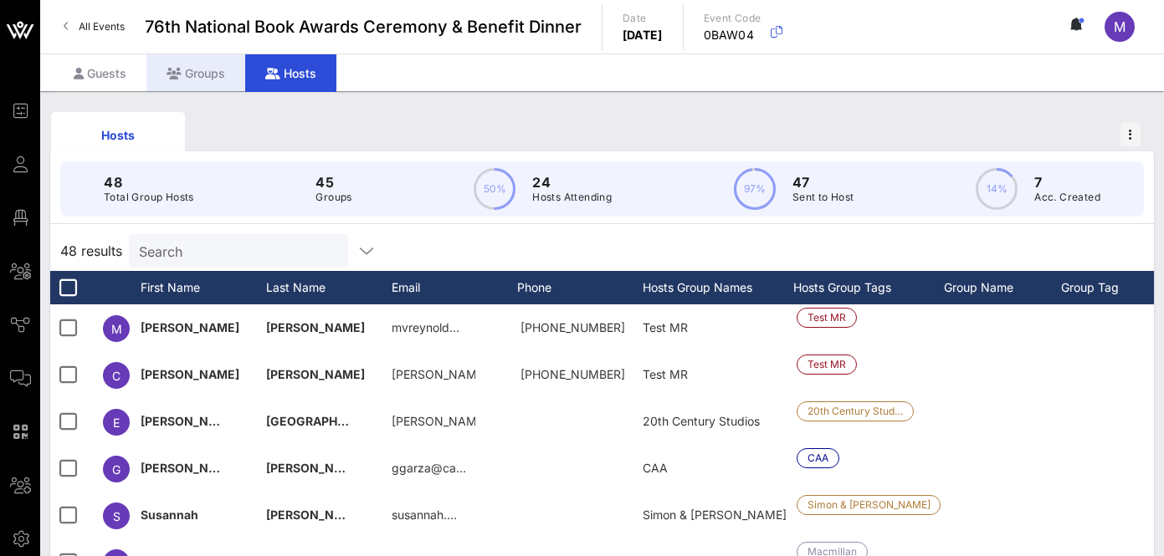
click at [208, 71] on div "Groups" at bounding box center [195, 73] width 99 height 38
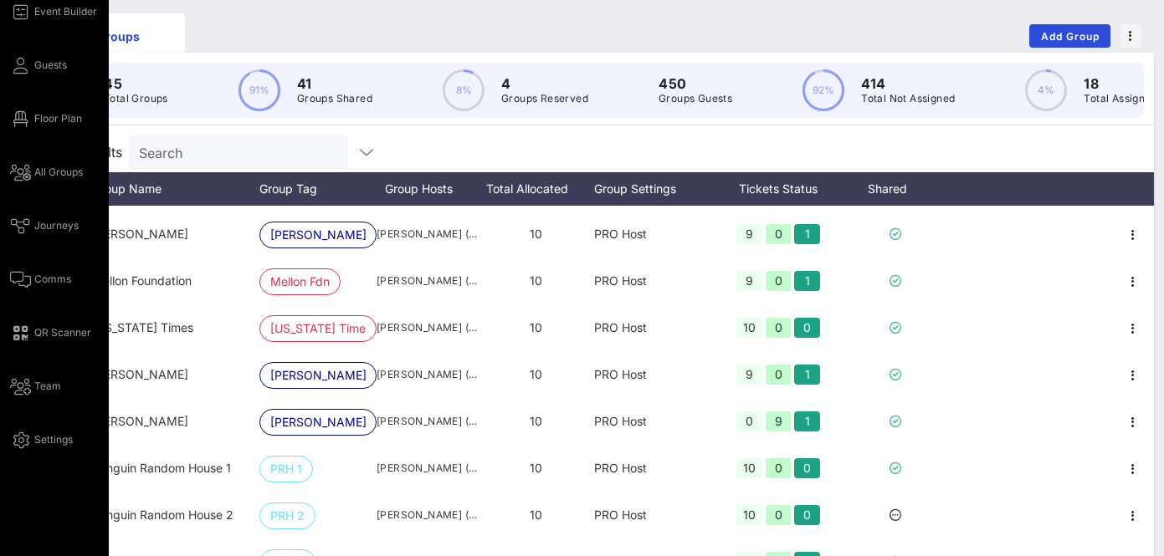
scroll to position [95, 0]
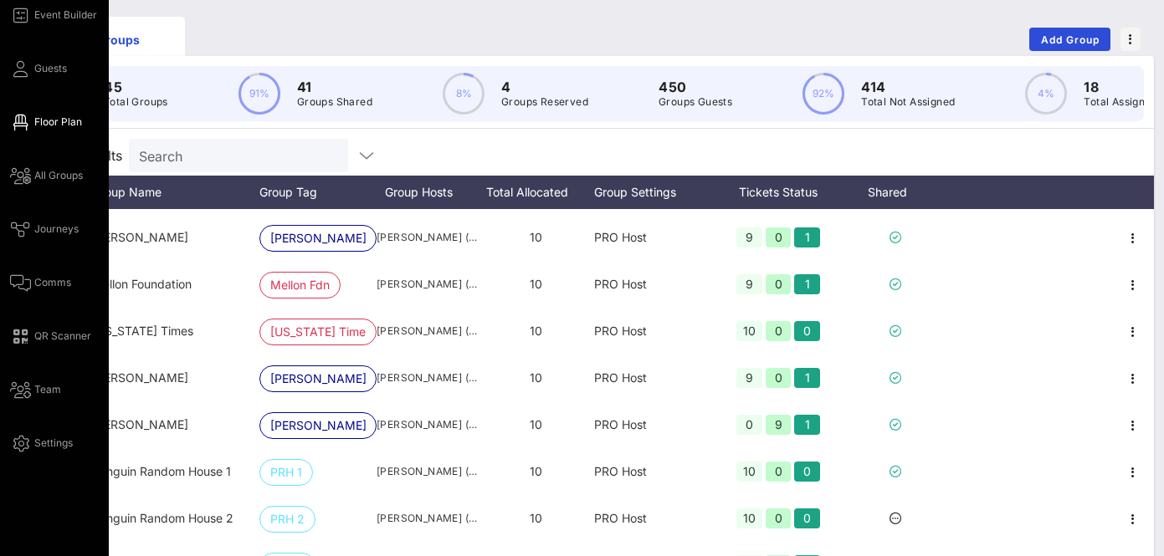
click at [51, 123] on span "Floor Plan" at bounding box center [58, 122] width 48 height 15
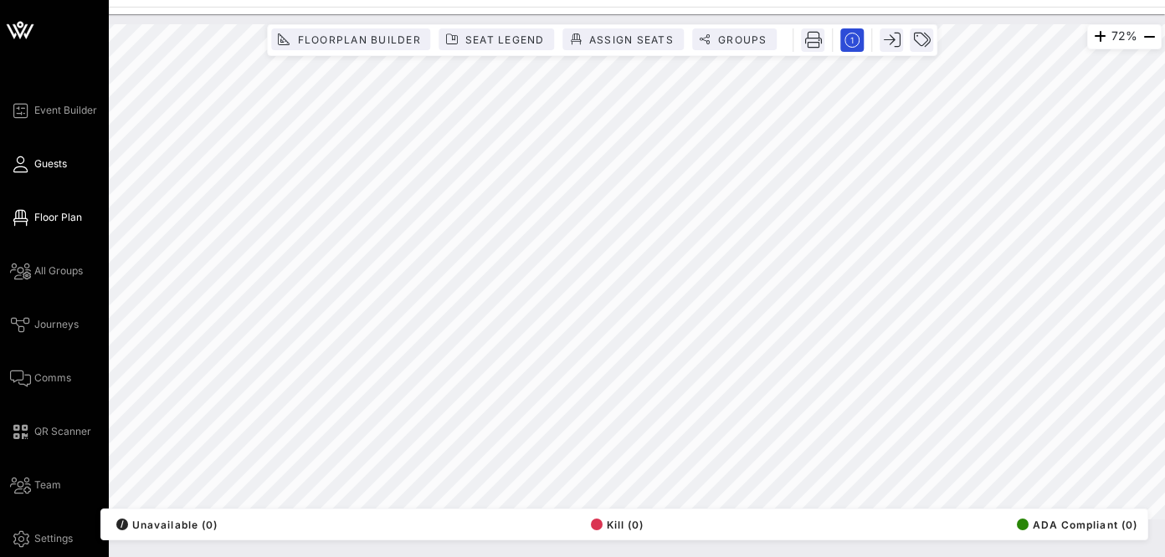
click at [49, 162] on span "Guests" at bounding box center [50, 163] width 33 height 15
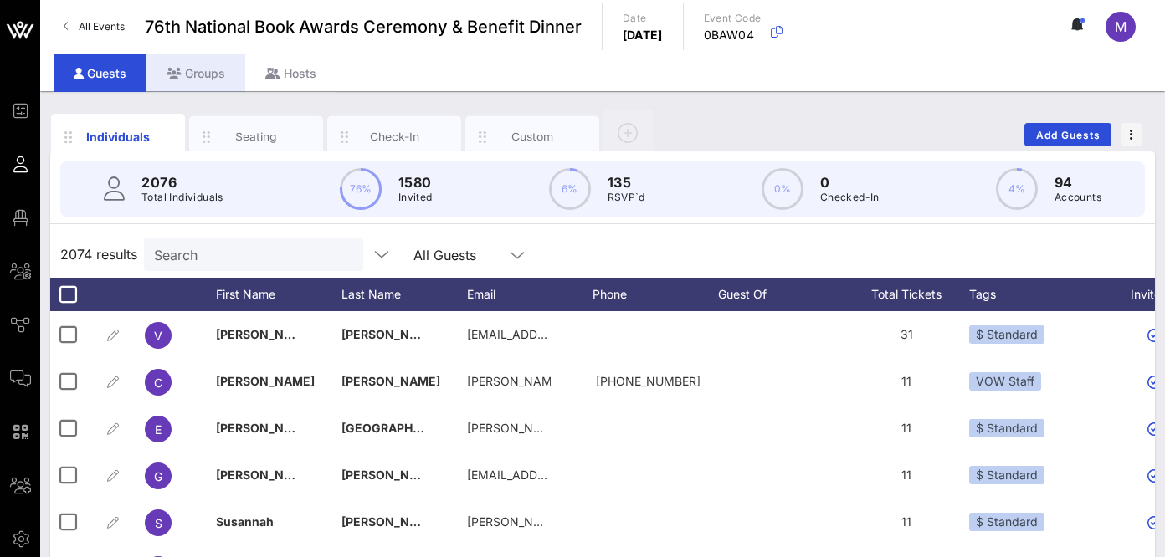
click at [208, 73] on div "Groups" at bounding box center [195, 73] width 99 height 38
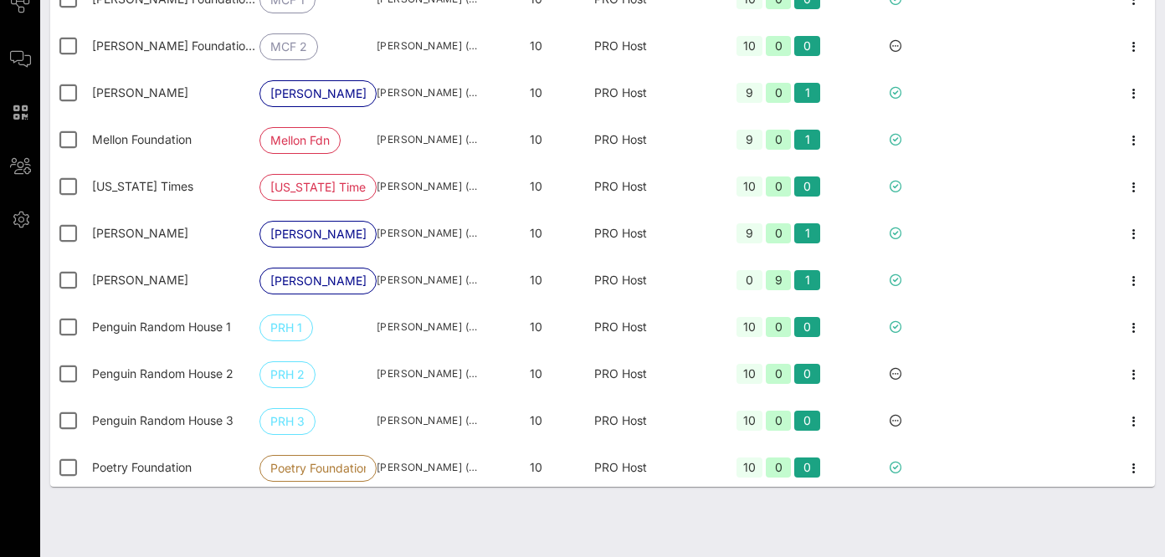
scroll to position [945, 0]
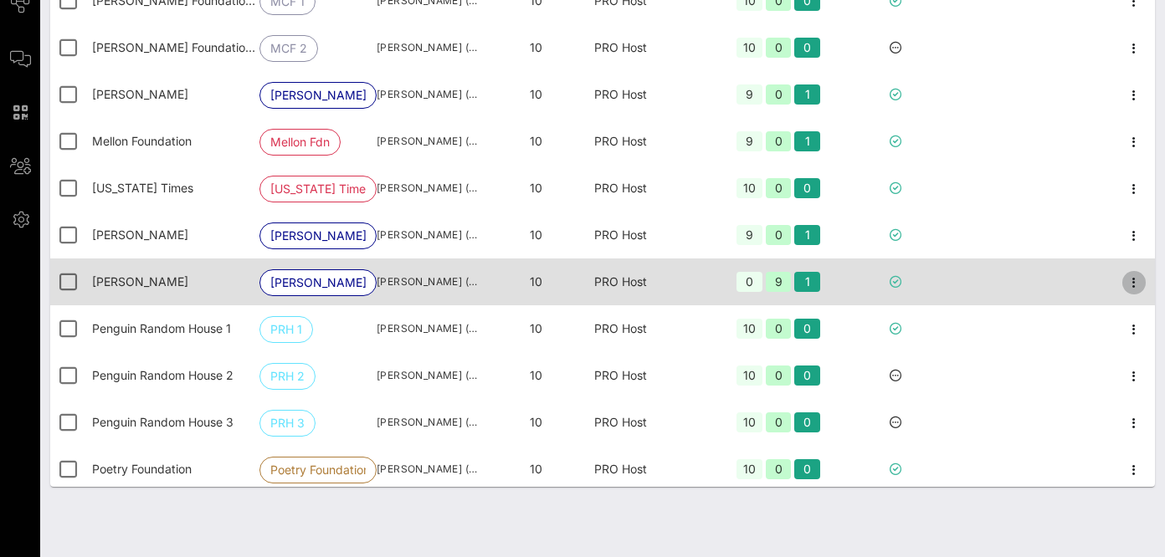
click at [1133, 284] on icon "button" at bounding box center [1134, 283] width 20 height 20
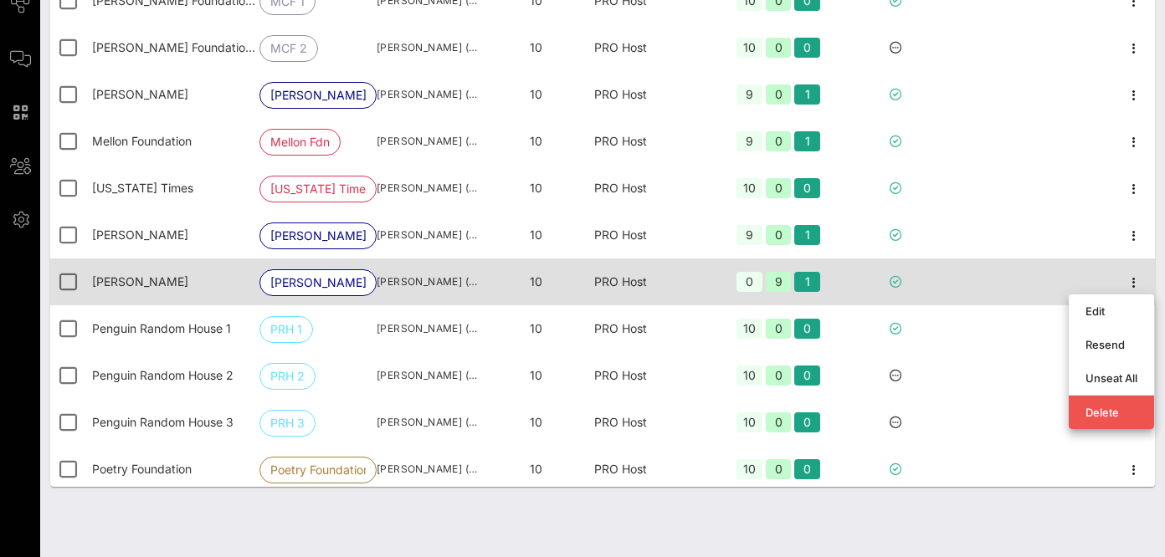
click at [975, 269] on div at bounding box center [1029, 282] width 167 height 47
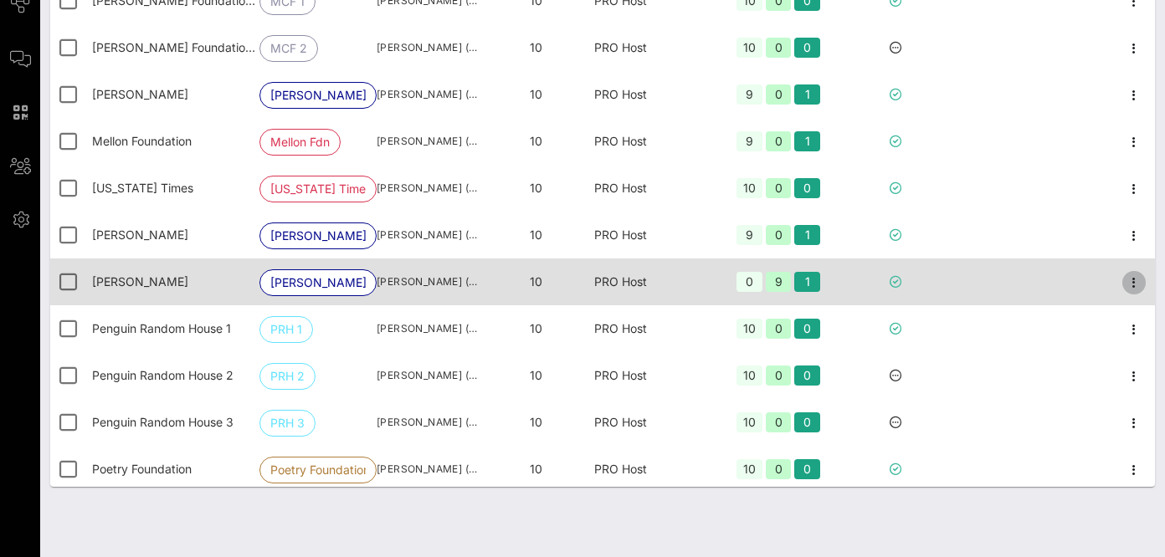
click at [1136, 285] on icon "button" at bounding box center [1134, 283] width 20 height 20
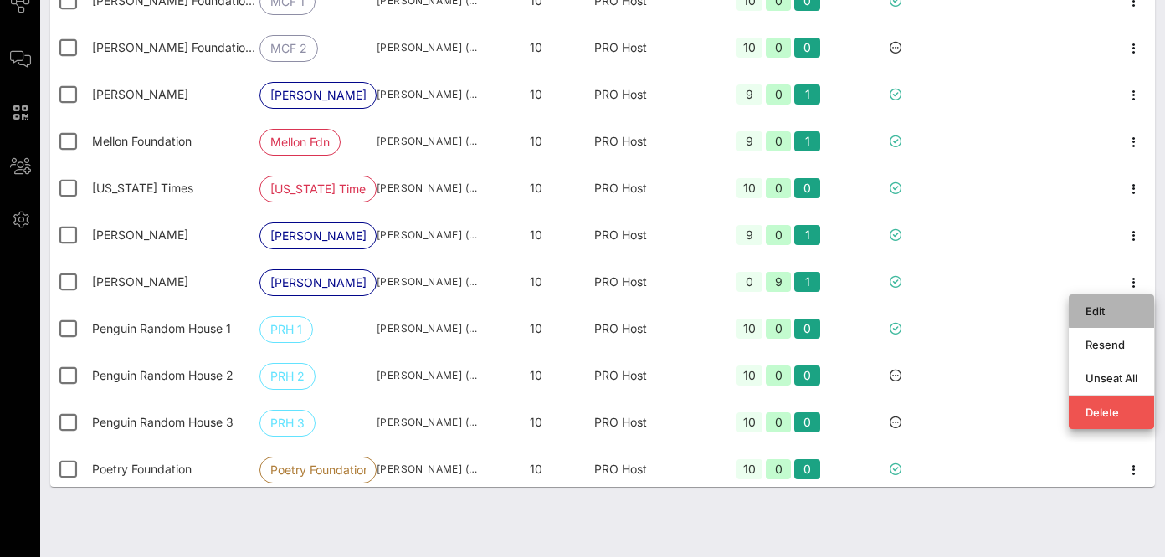
click at [1101, 310] on div "Edit" at bounding box center [1111, 311] width 52 height 13
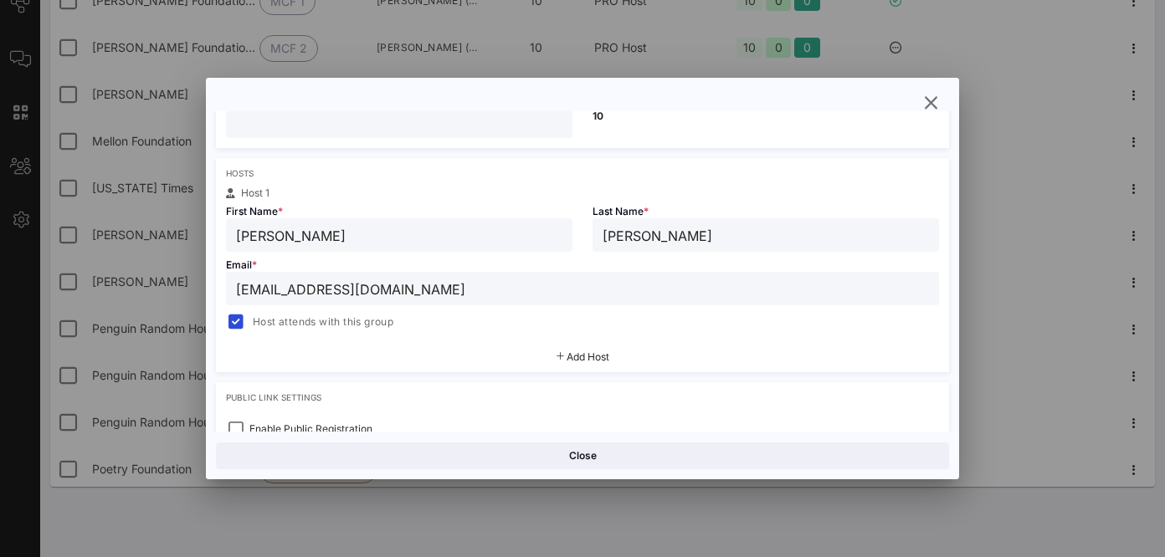
scroll to position [233, 0]
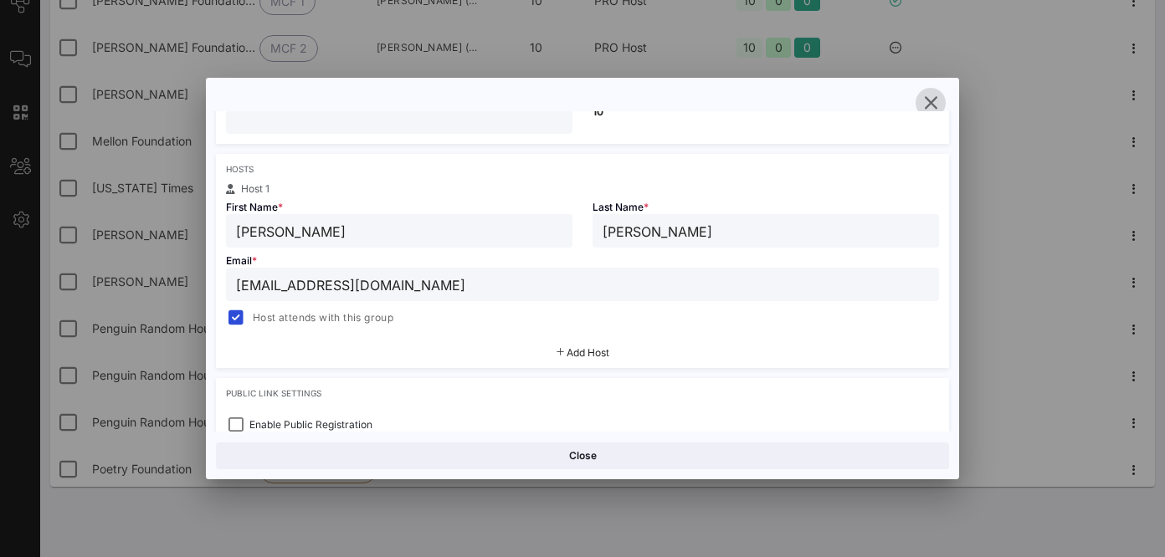
click at [928, 104] on icon "button" at bounding box center [930, 103] width 20 height 20
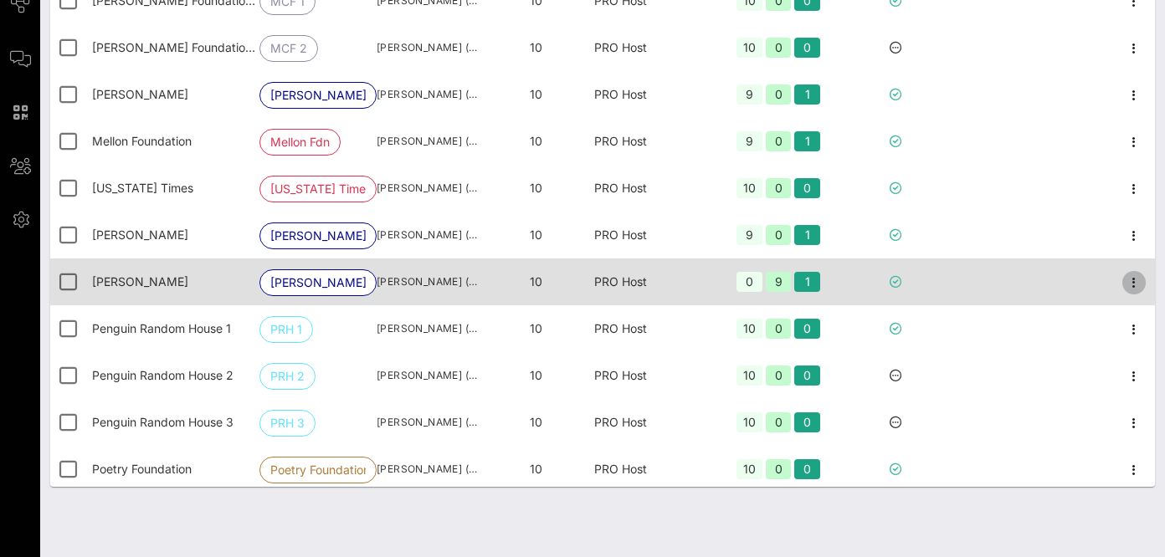
click at [1134, 279] on icon "button" at bounding box center [1134, 283] width 20 height 20
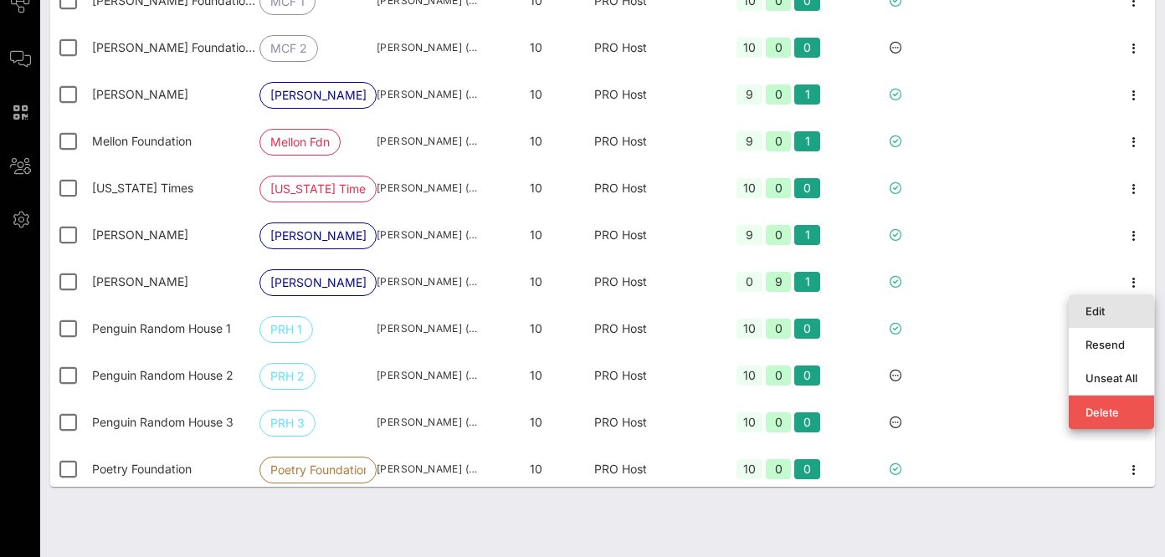
click at [1109, 313] on div "Edit" at bounding box center [1111, 311] width 52 height 13
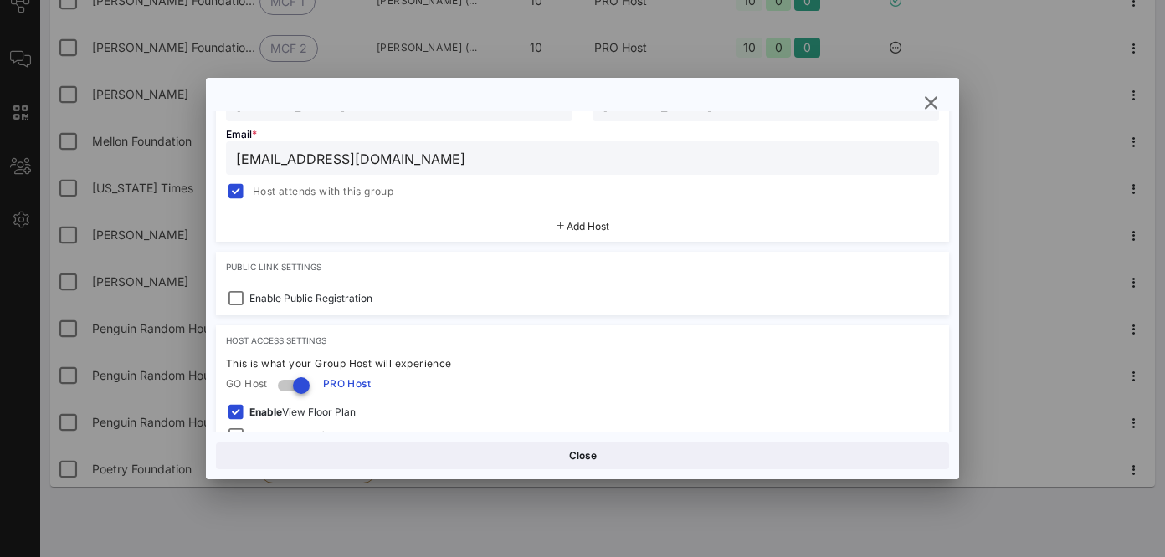
scroll to position [364, 0]
